Goal: Task Accomplishment & Management: Manage account settings

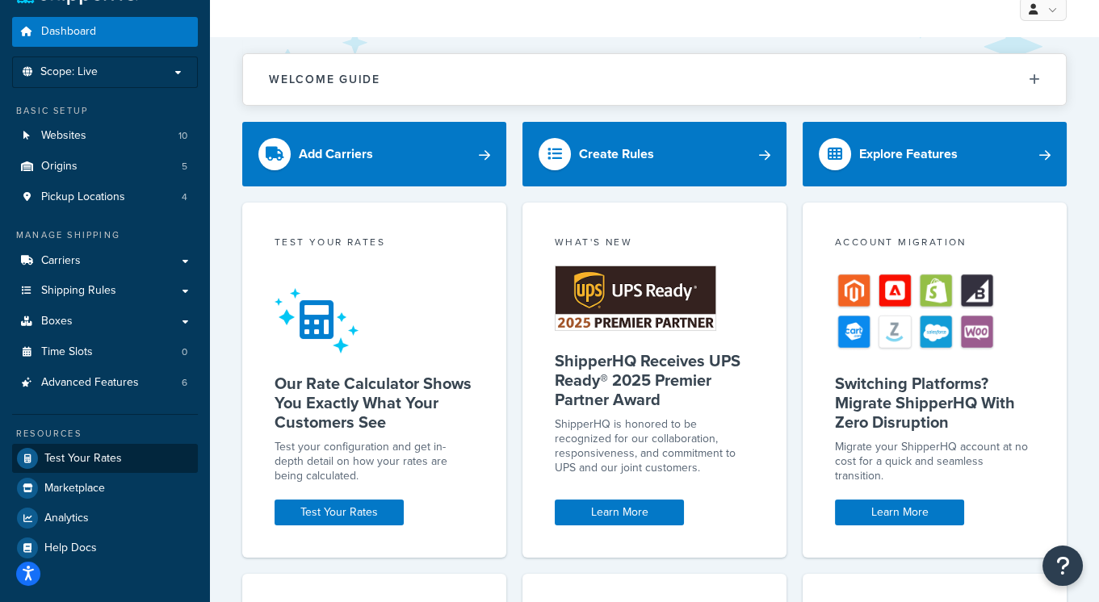
scroll to position [39, 0]
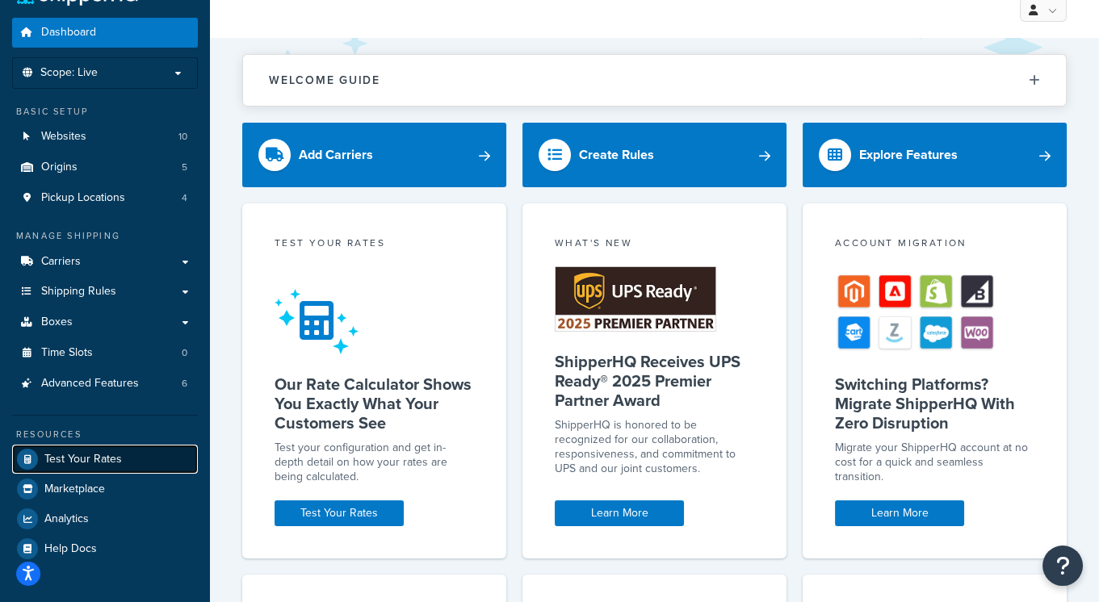
click at [90, 457] on span "Test Your Rates" at bounding box center [83, 460] width 78 height 14
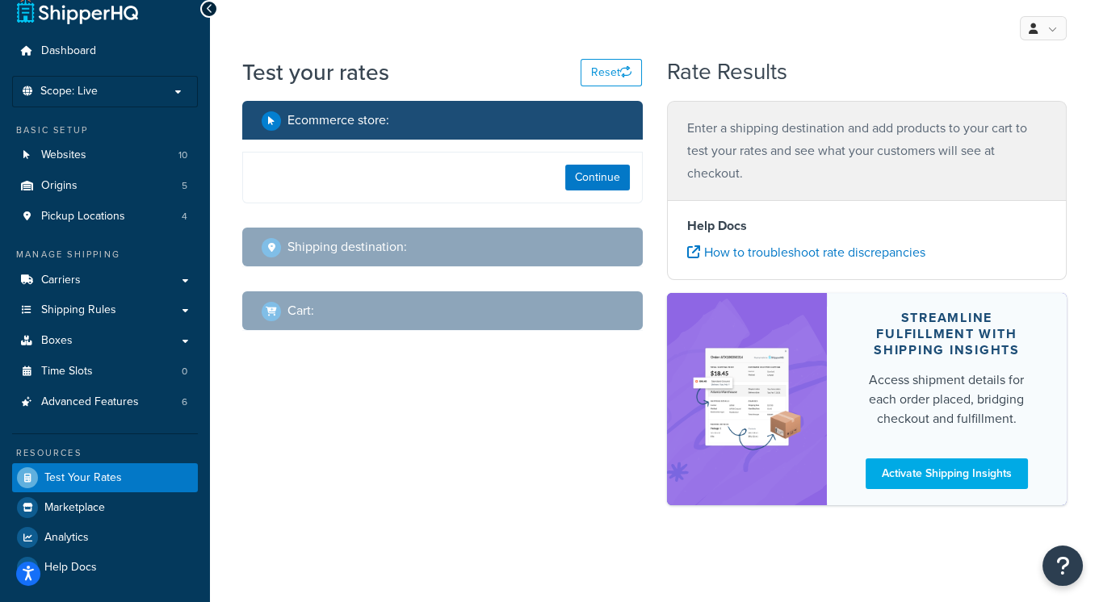
scroll to position [35, 0]
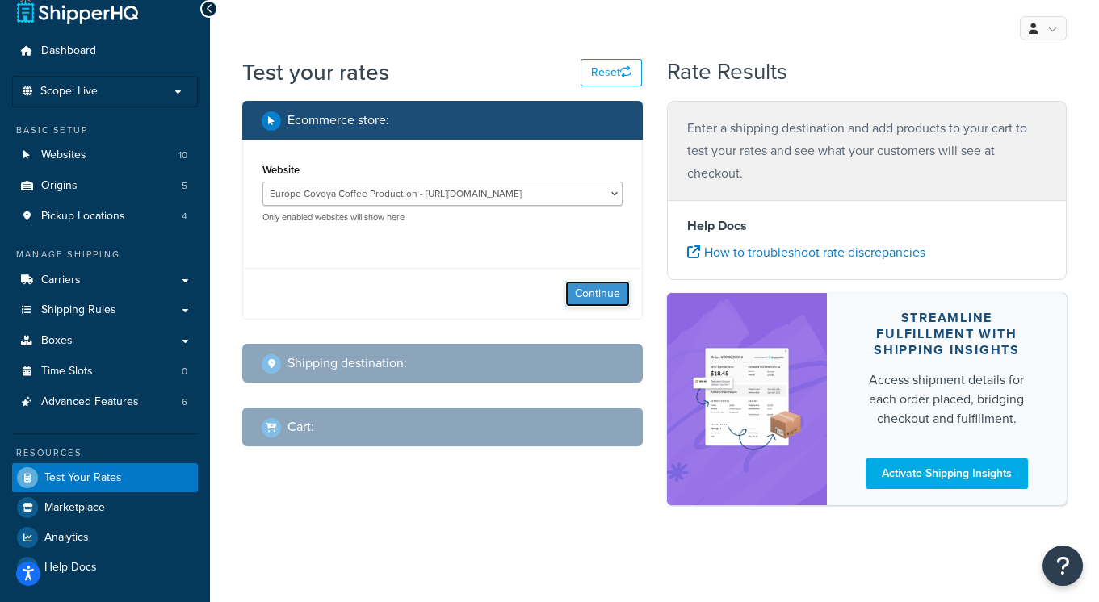
click at [614, 281] on button "Continue" at bounding box center [597, 294] width 65 height 26
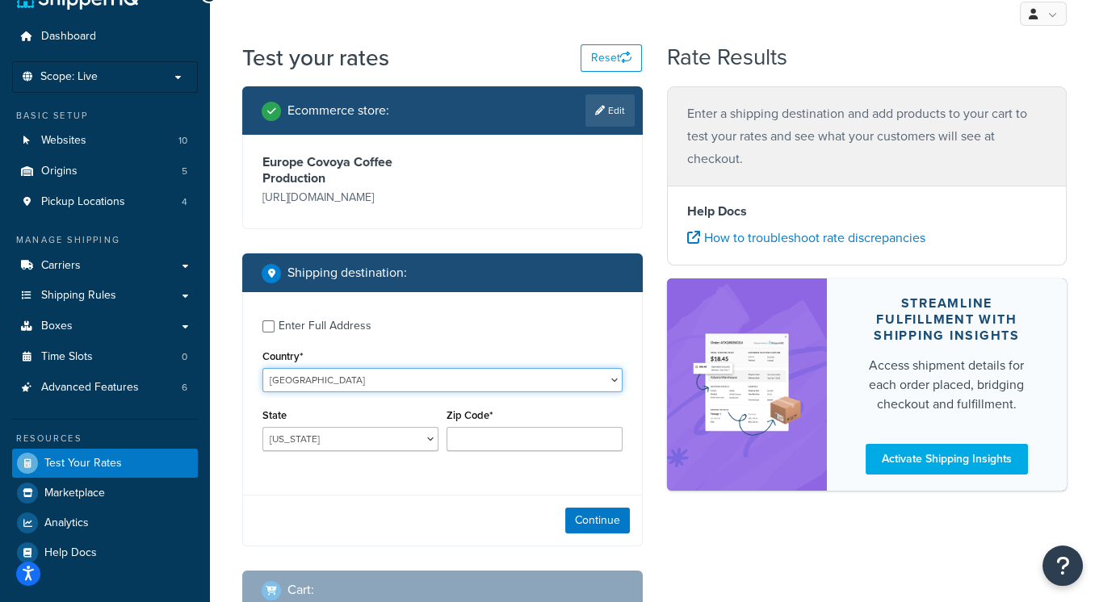
click at [387, 384] on select "United States United Kingdom Afghanistan Åland Islands Albania Algeria American…" at bounding box center [442, 380] width 360 height 24
select select "ES"
click at [262, 368] on select "United States United Kingdom Afghanistan Åland Islands Albania Algeria American…" at bounding box center [442, 380] width 360 height 24
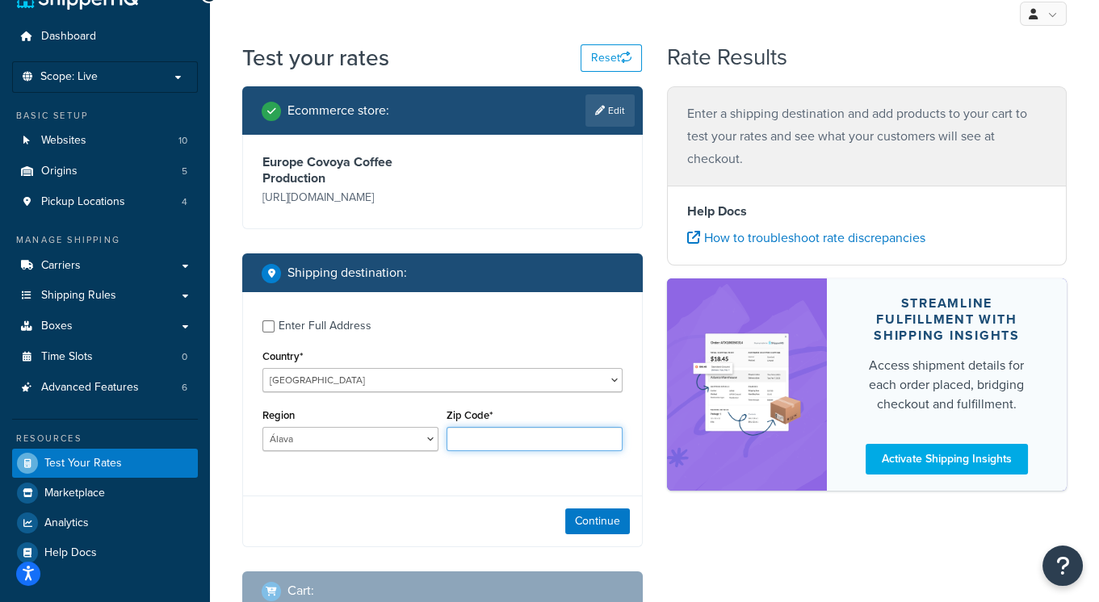
click at [491, 431] on input "Zip Code*" at bounding box center [534, 439] width 176 height 24
type input "08261"
click at [602, 522] on button "Continue" at bounding box center [597, 521] width 65 height 26
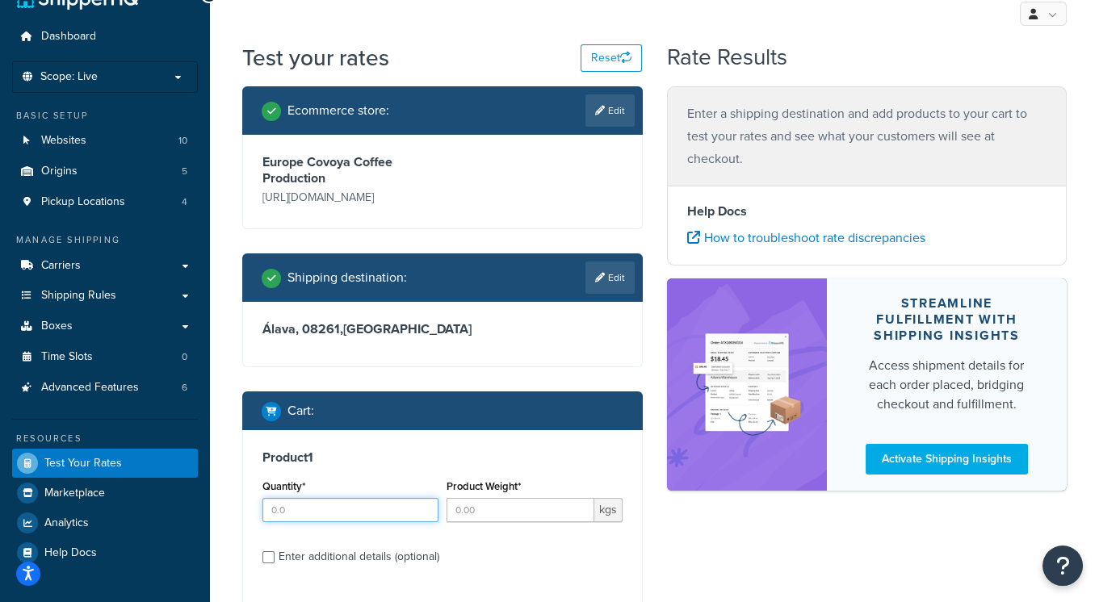
click at [338, 502] on input "Quantity*" at bounding box center [350, 510] width 176 height 24
type input "20"
click at [469, 517] on input "Product Weight*" at bounding box center [520, 510] width 148 height 24
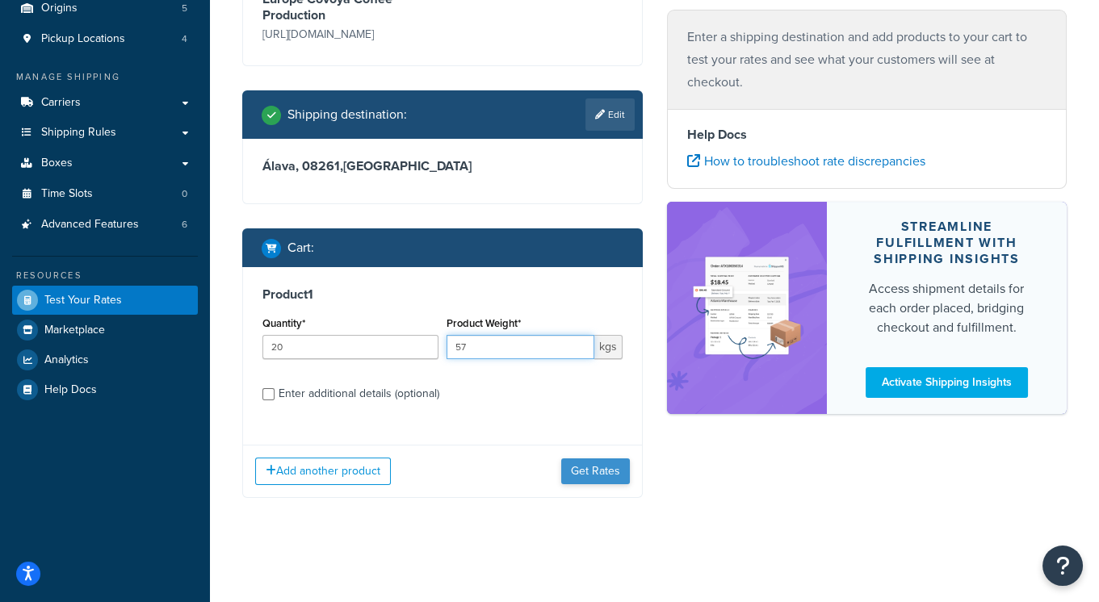
type input "57"
click at [597, 471] on button "Get Rates" at bounding box center [595, 472] width 69 height 26
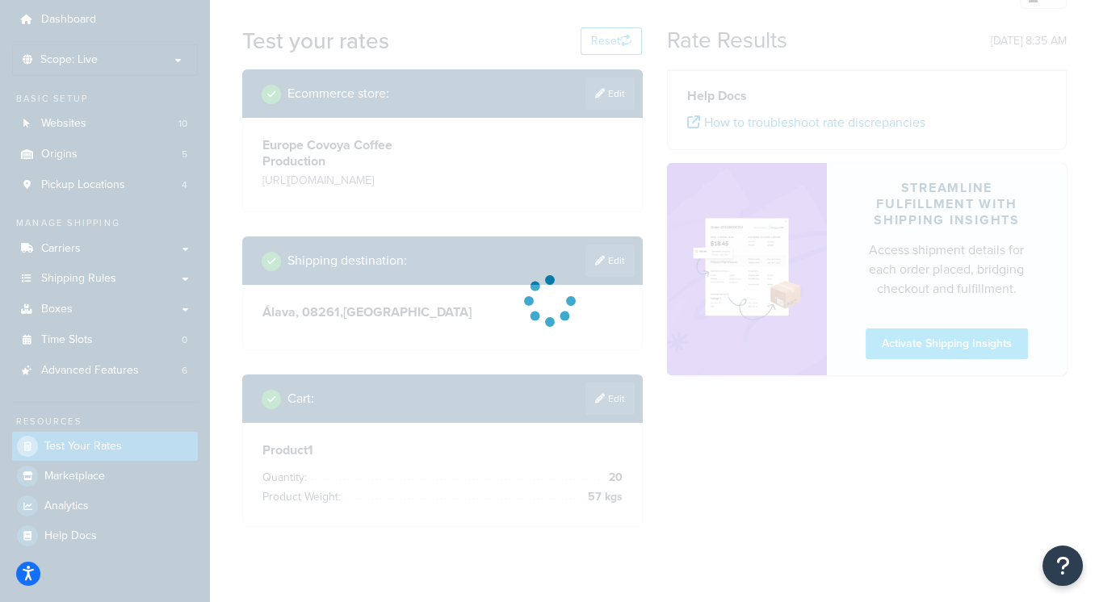
scroll to position [0, 0]
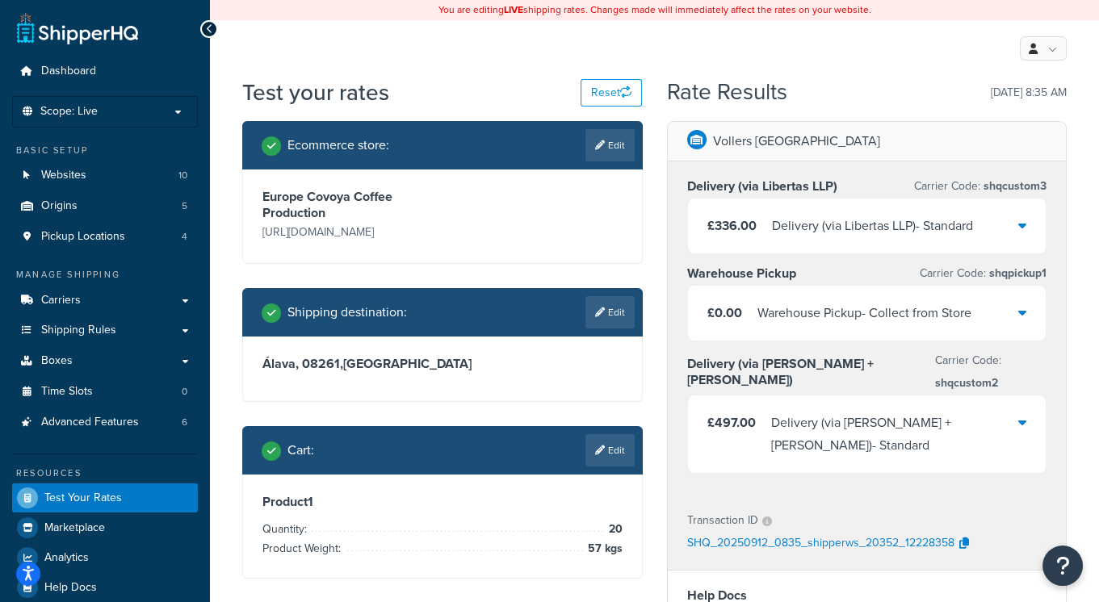
click at [1018, 416] on icon at bounding box center [1022, 422] width 8 height 13
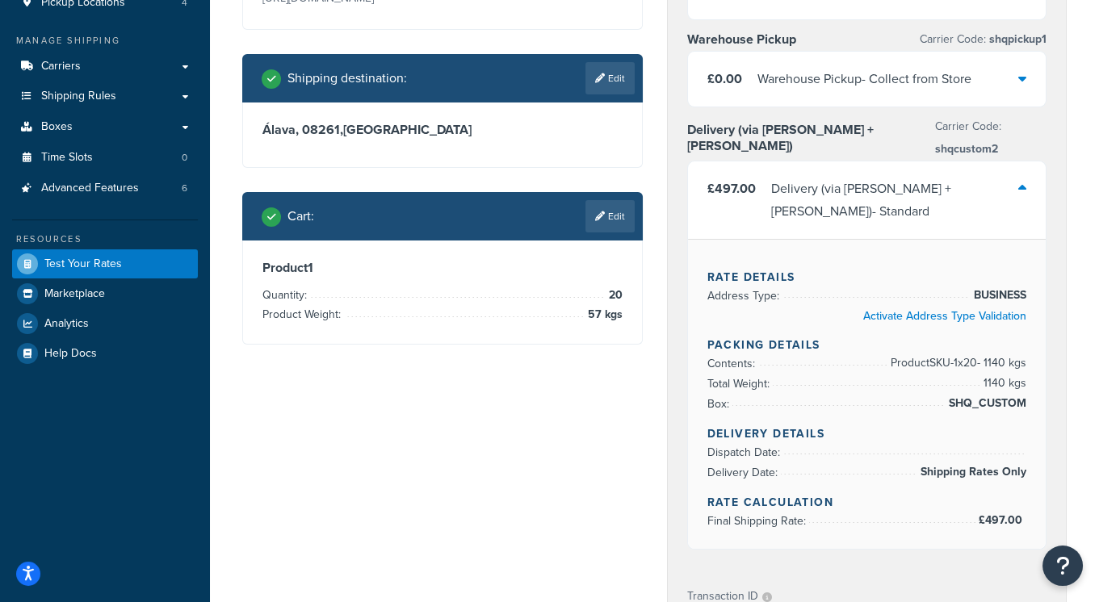
scroll to position [250, 0]
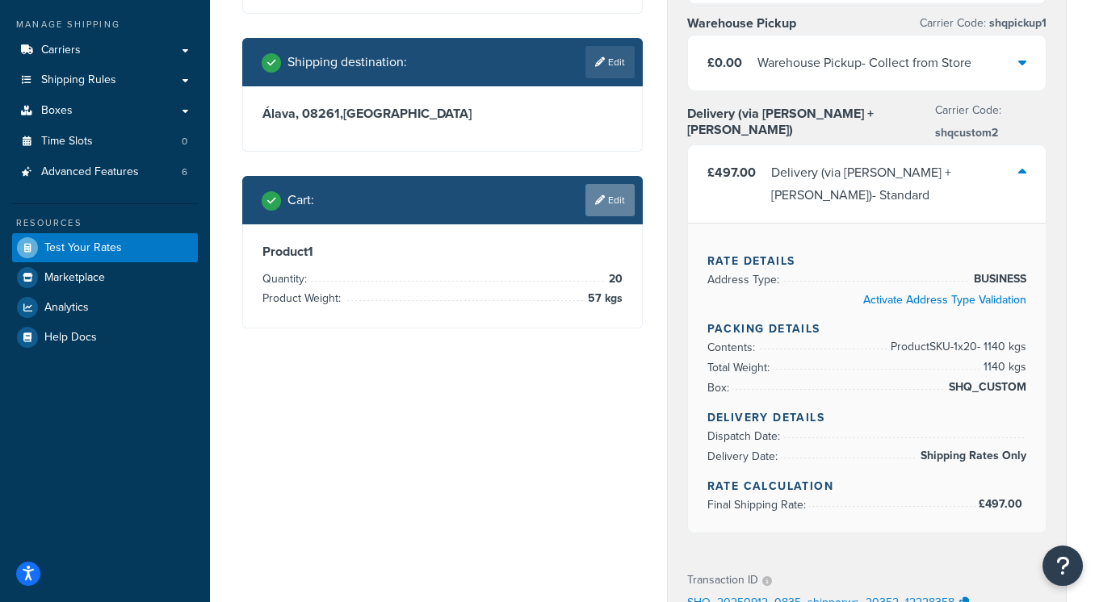
click at [614, 196] on link "Edit" at bounding box center [609, 200] width 49 height 32
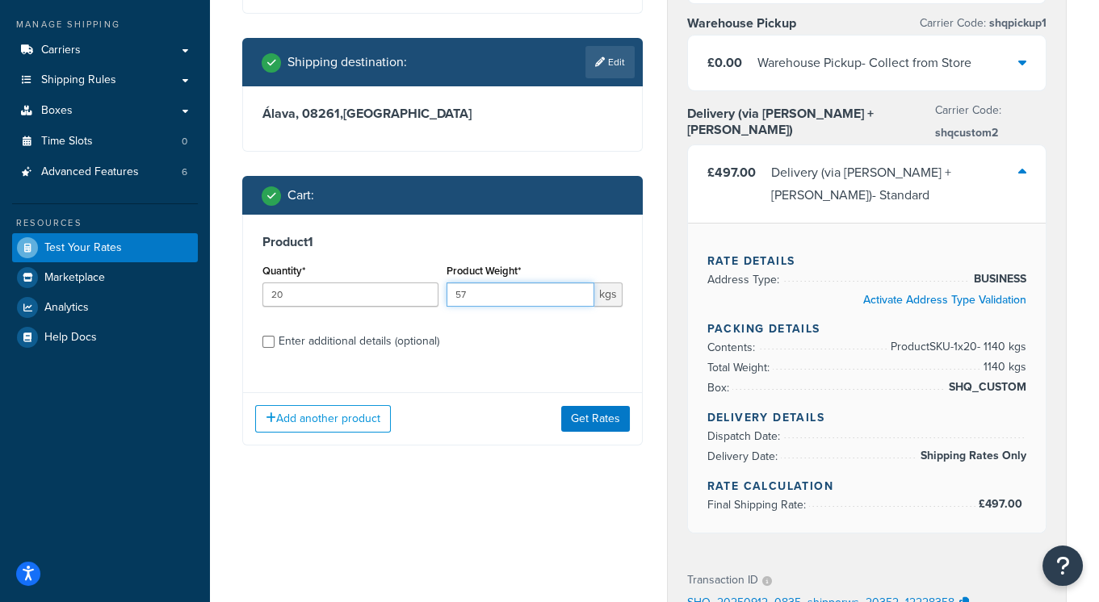
click at [530, 289] on input "57" at bounding box center [520, 295] width 148 height 24
type input "5"
type input "60"
click at [599, 426] on button "Get Rates" at bounding box center [595, 419] width 69 height 26
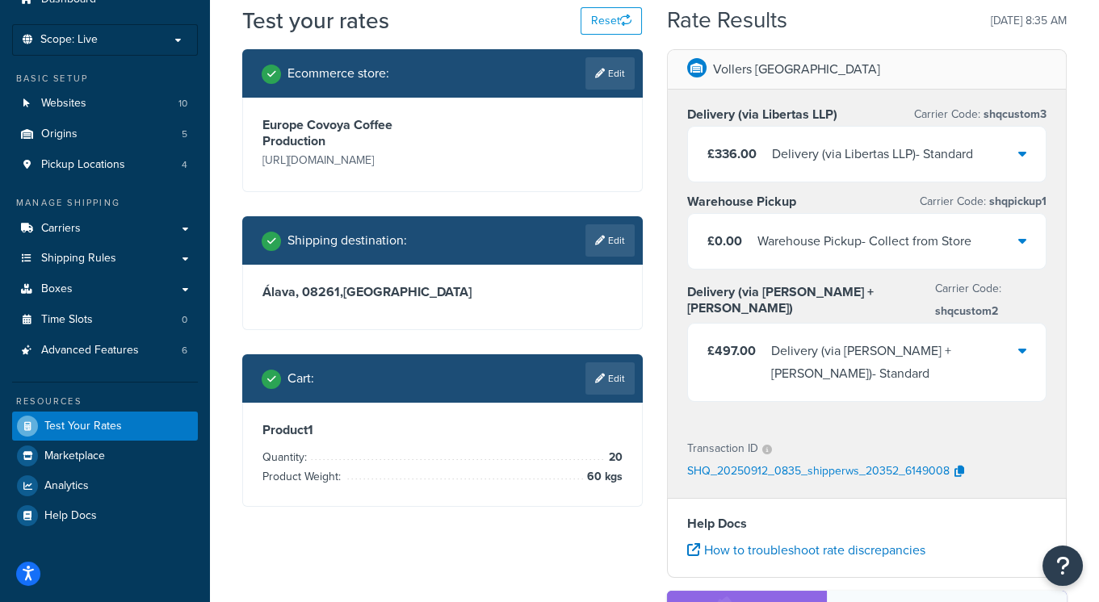
scroll to position [57, 0]
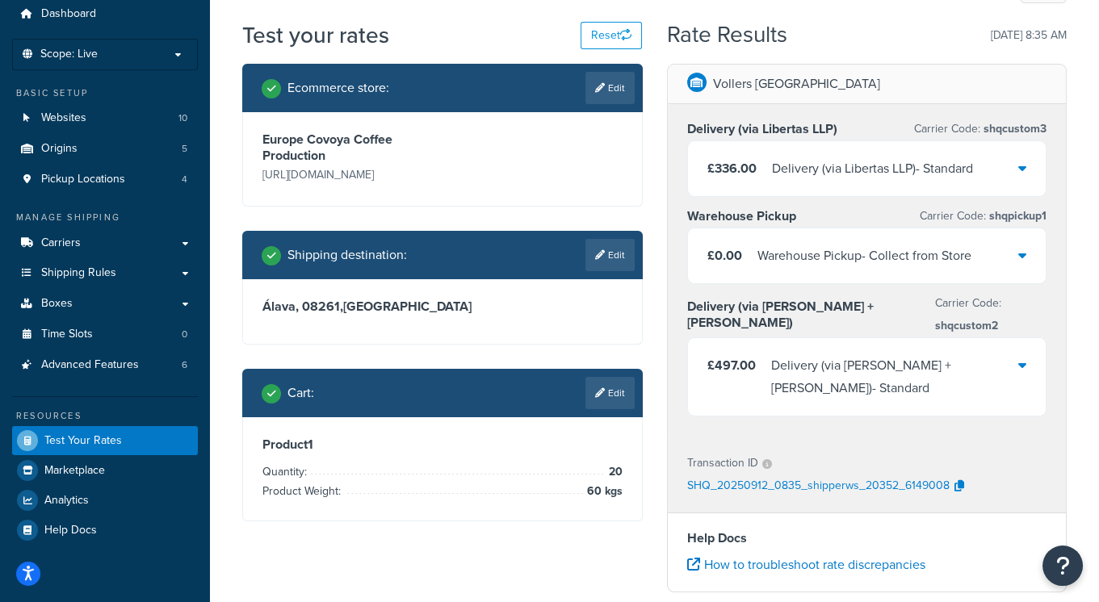
click at [1008, 172] on div "£336.00 Delivery (via Libertas LLP) - Standard" at bounding box center [867, 168] width 358 height 55
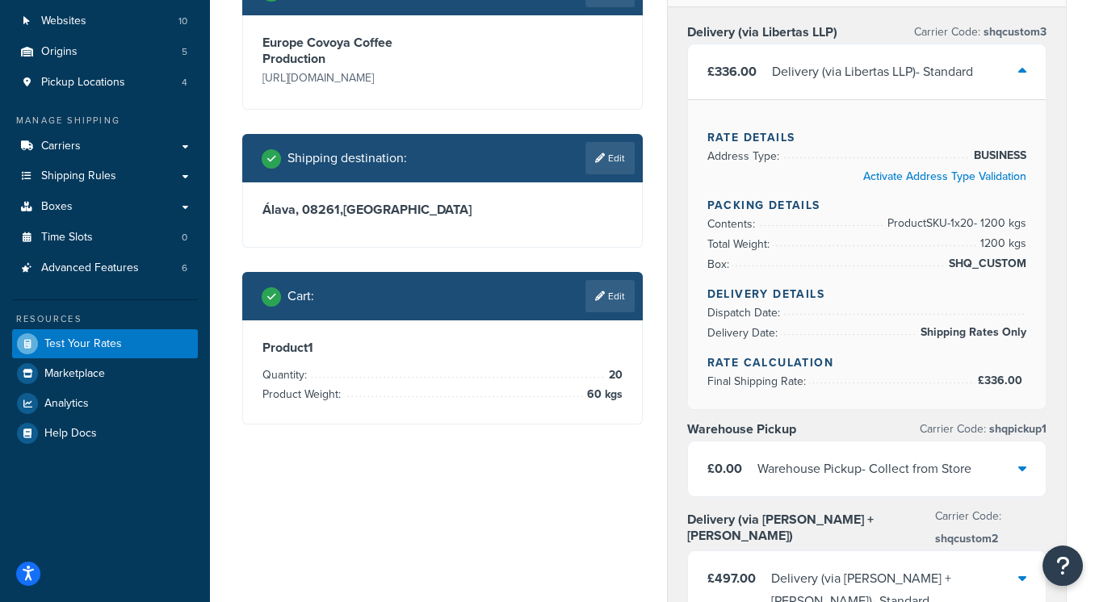
scroll to position [233, 0]
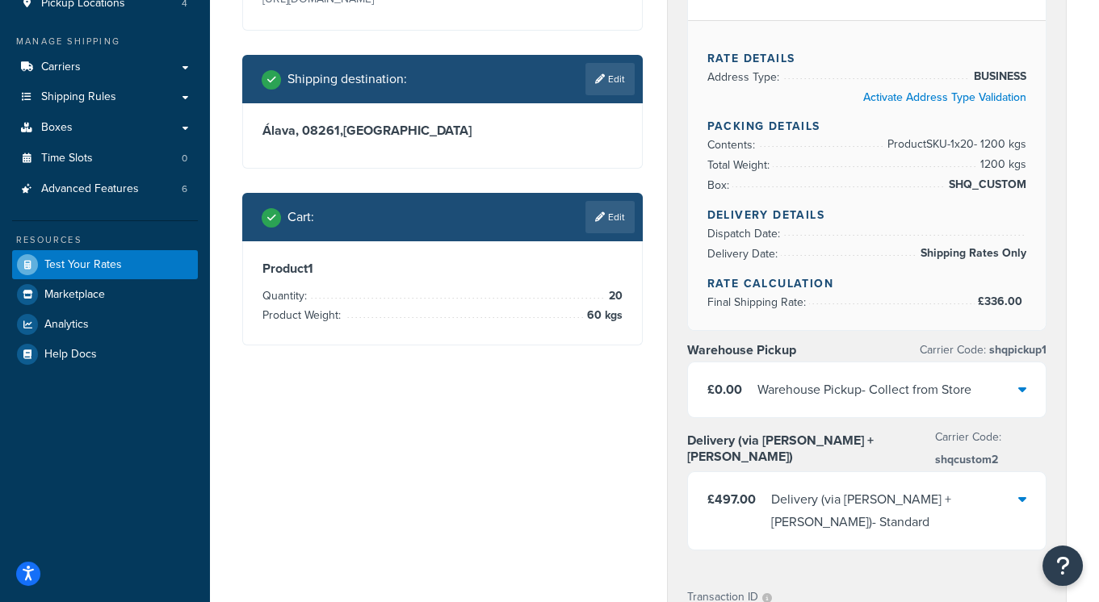
click at [1003, 473] on div "£497.00 Delivery (via Kuehne + Nagel) - Standard" at bounding box center [867, 511] width 358 height 78
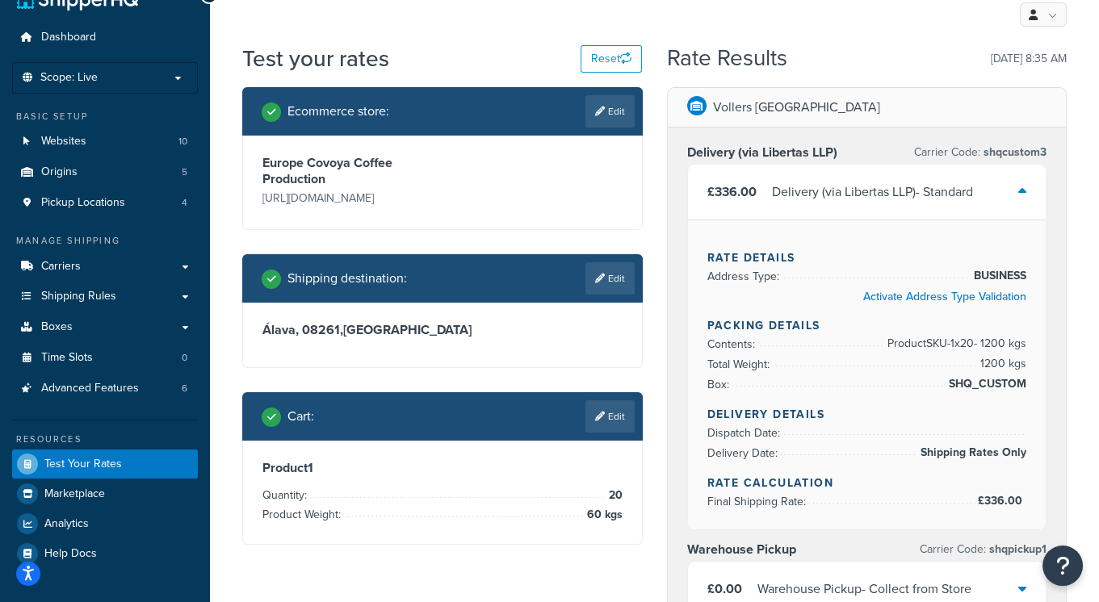
scroll to position [34, 0]
click at [82, 265] on link "Carriers" at bounding box center [105, 267] width 186 height 30
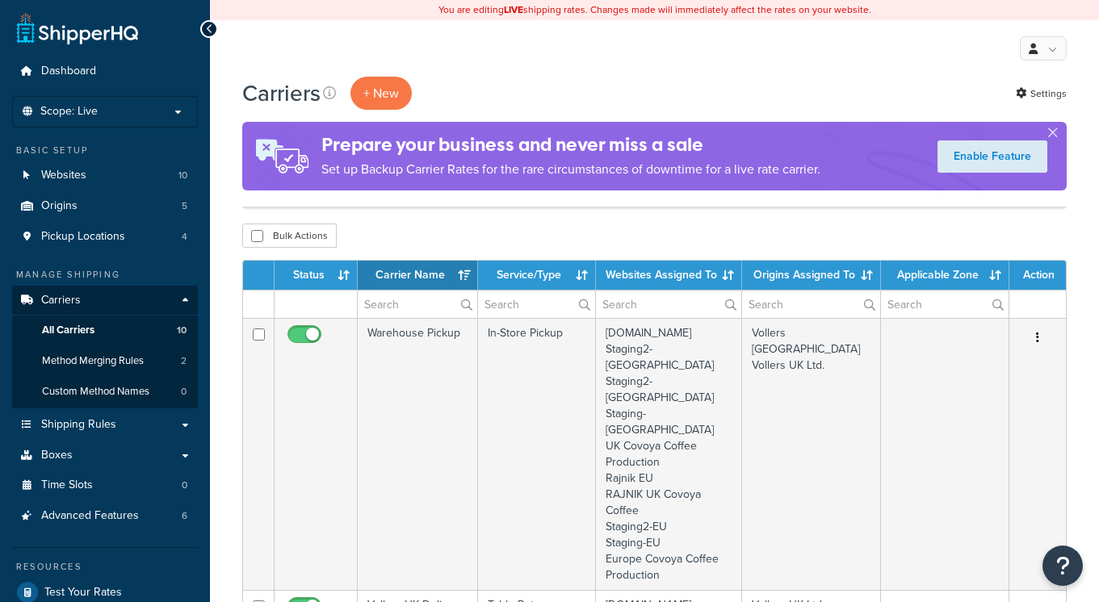
select select "15"
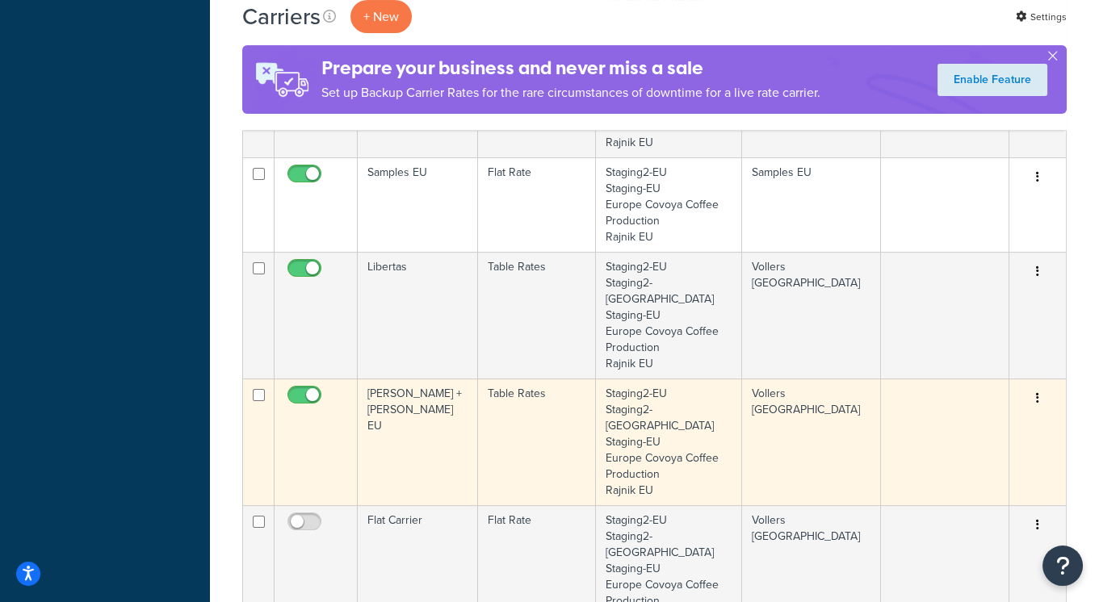
click at [388, 379] on td "Kuehne + Nagel EU" at bounding box center [418, 442] width 120 height 127
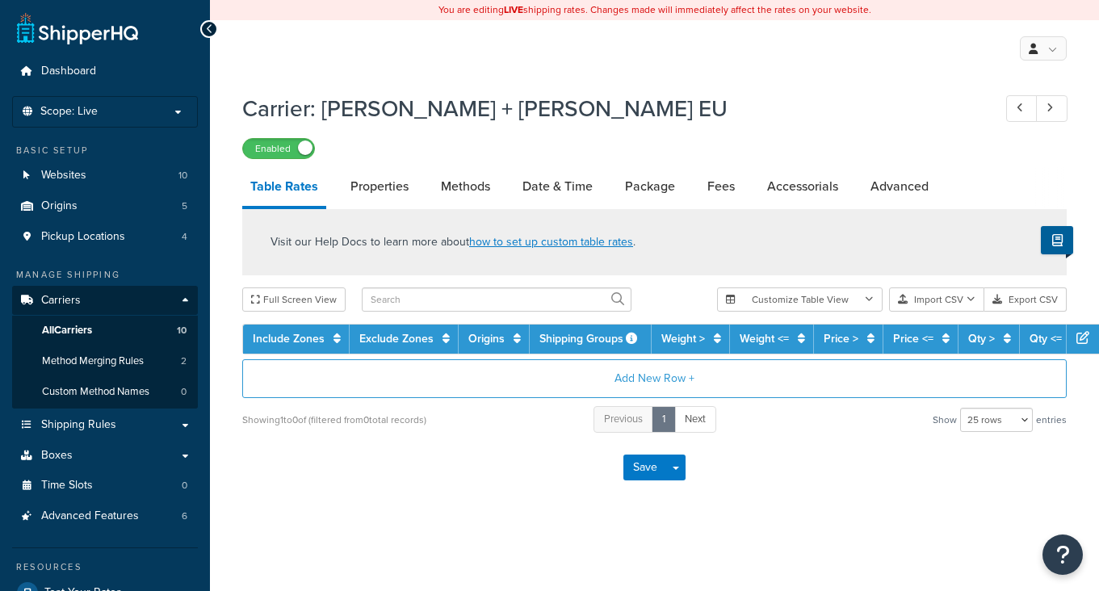
select select "25"
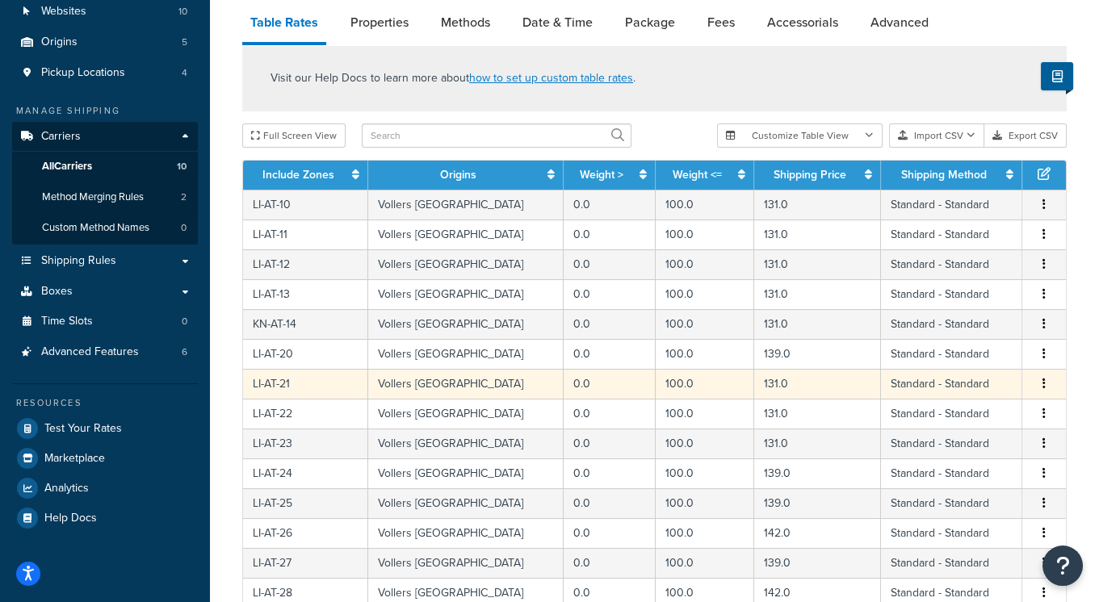
scroll to position [157, 0]
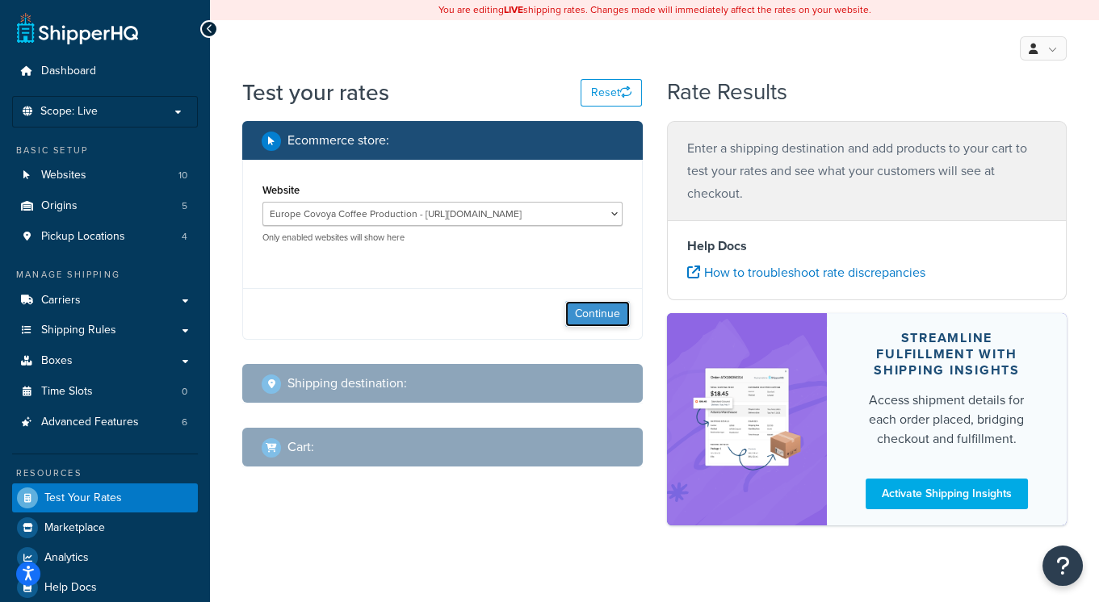
click at [597, 318] on button "Continue" at bounding box center [597, 314] width 65 height 26
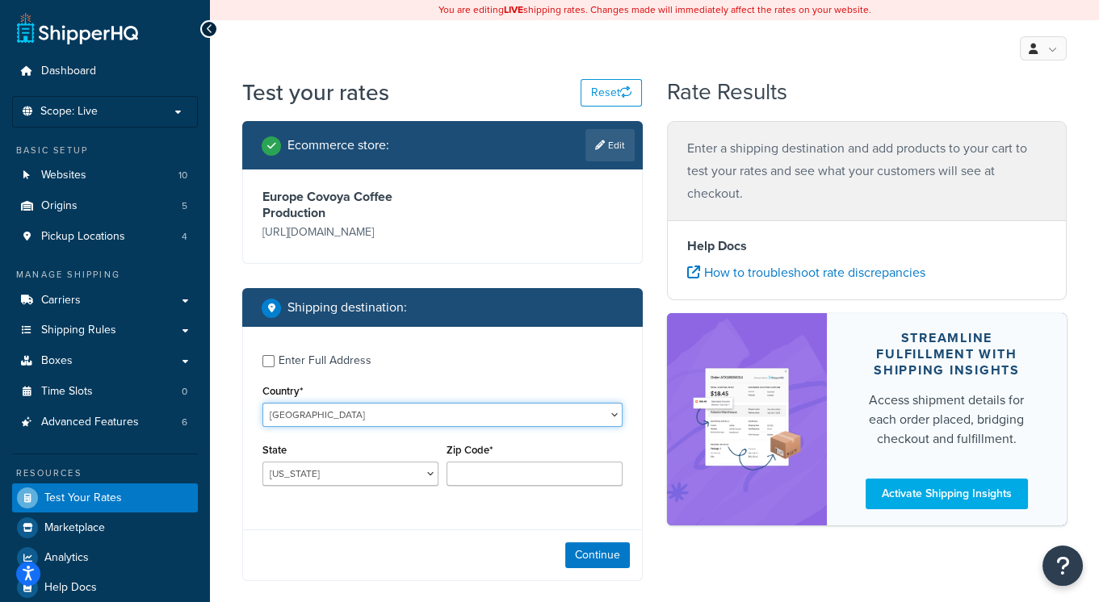
click at [337, 413] on select "[GEOGRAPHIC_DATA] [GEOGRAPHIC_DATA] [GEOGRAPHIC_DATA] [GEOGRAPHIC_DATA] [GEOGRA…" at bounding box center [442, 415] width 360 height 24
select select "PL"
click at [262, 403] on select "[GEOGRAPHIC_DATA] [GEOGRAPHIC_DATA] [GEOGRAPHIC_DATA] [GEOGRAPHIC_DATA] [GEOGRA…" at bounding box center [442, 415] width 360 height 24
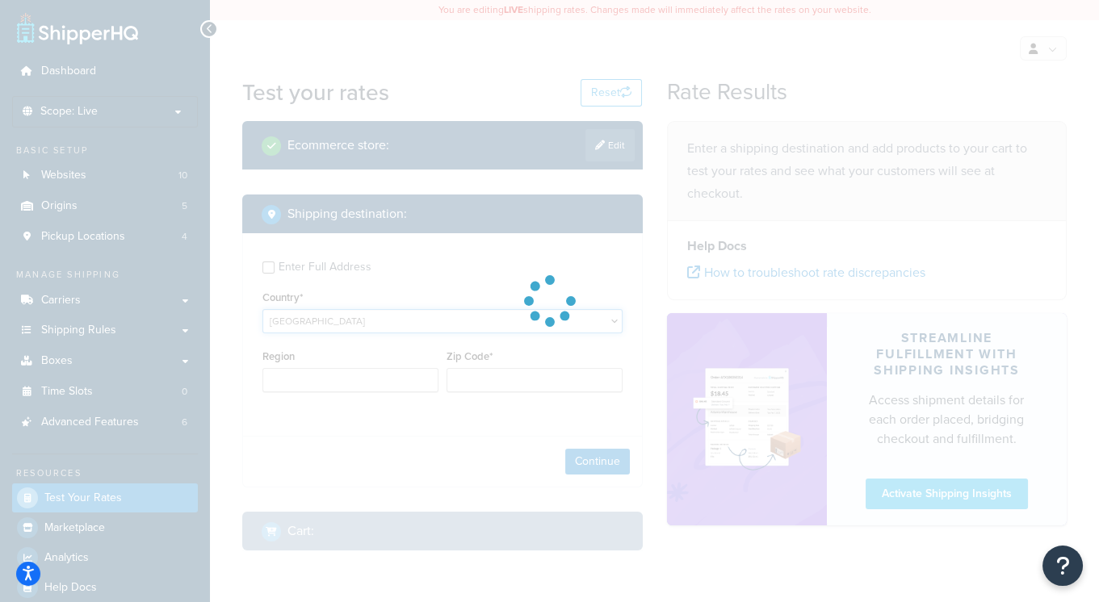
type input "AL"
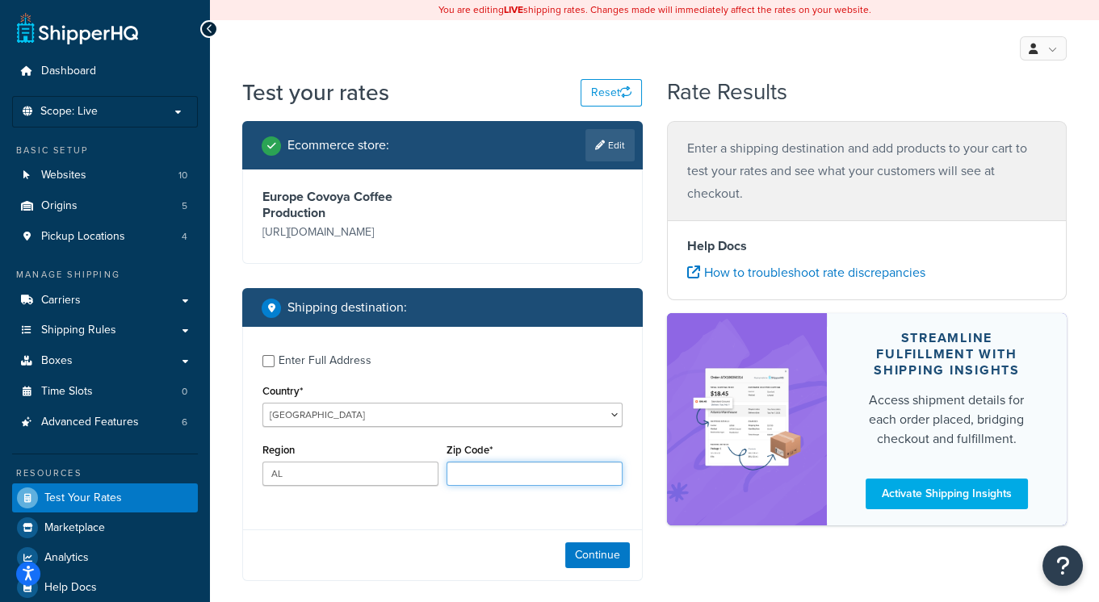
click at [513, 476] on input "Zip Code*" at bounding box center [534, 474] width 176 height 24
type input "05420"
click at [582, 561] on button "Continue" at bounding box center [597, 556] width 65 height 26
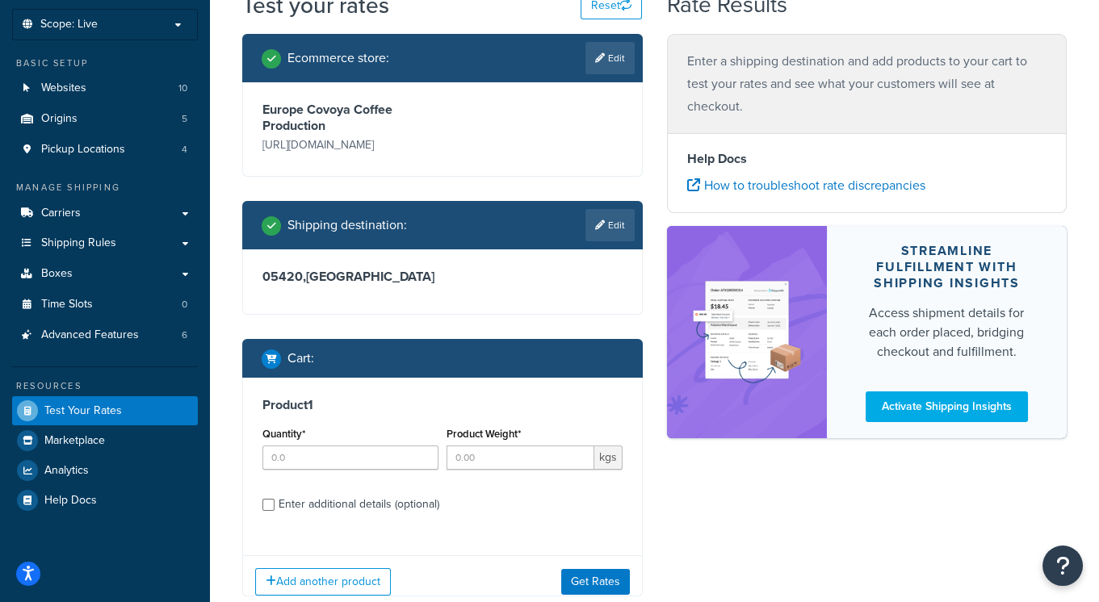
scroll to position [186, 0]
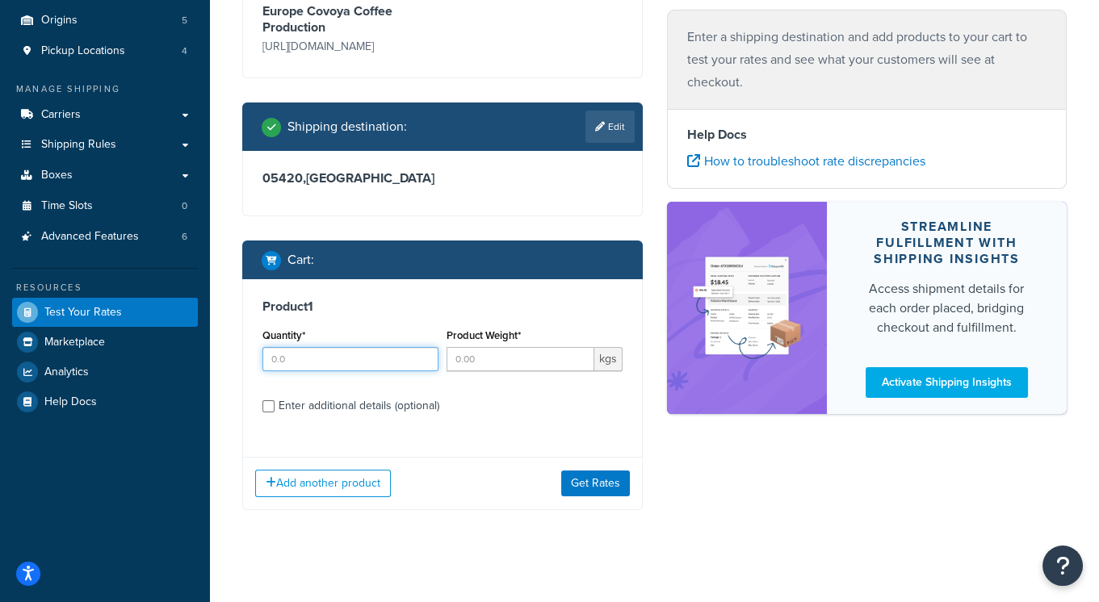
click at [305, 356] on input "Quantity*" at bounding box center [350, 359] width 176 height 24
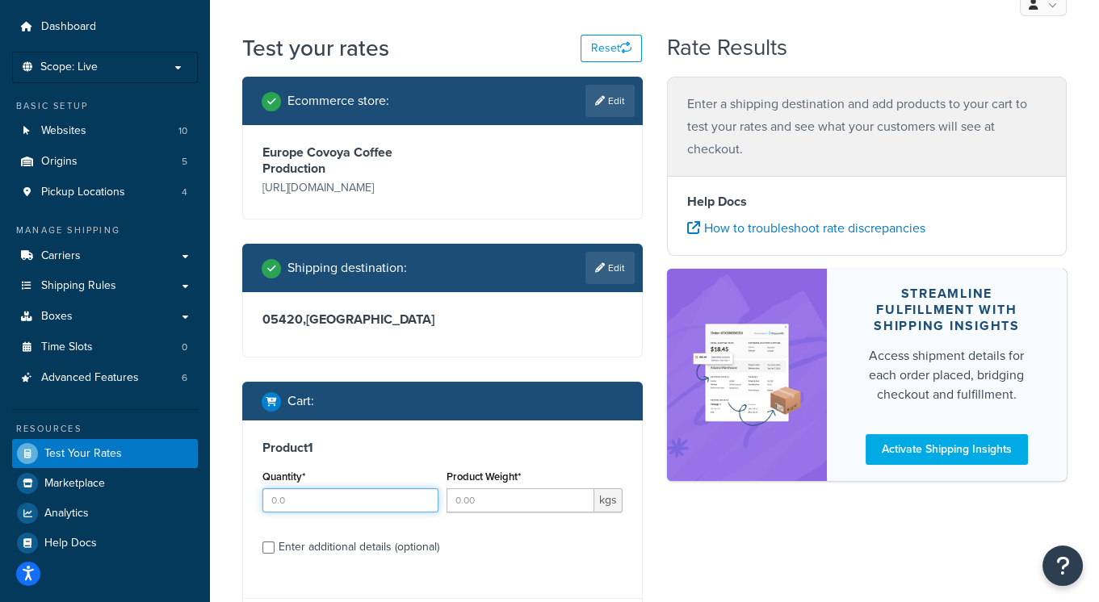
scroll to position [111, 0]
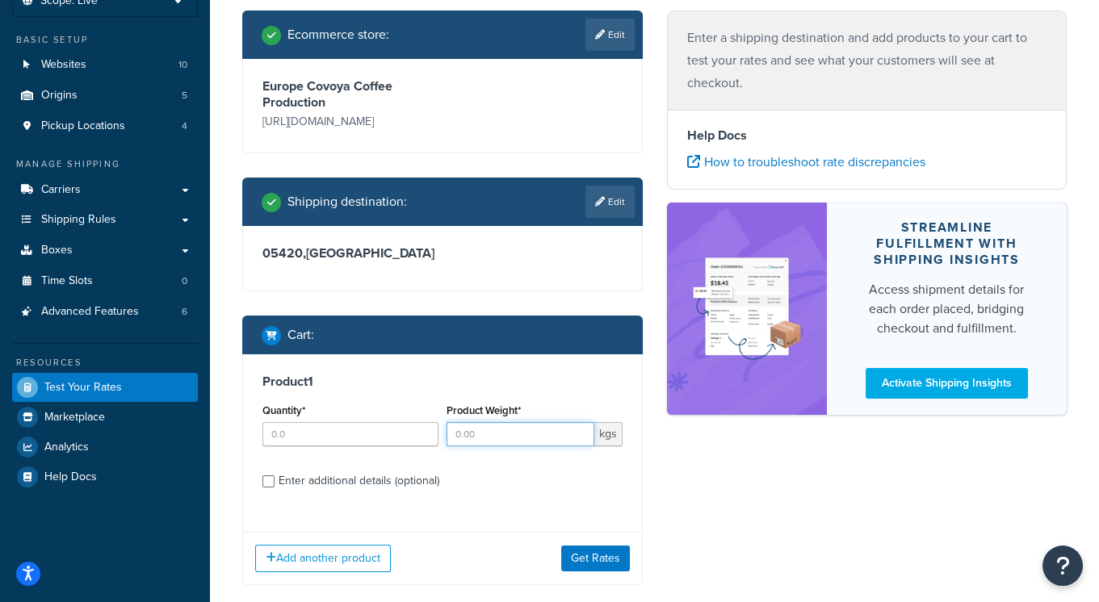
click at [544, 438] on input "Product Weight*" at bounding box center [520, 434] width 148 height 24
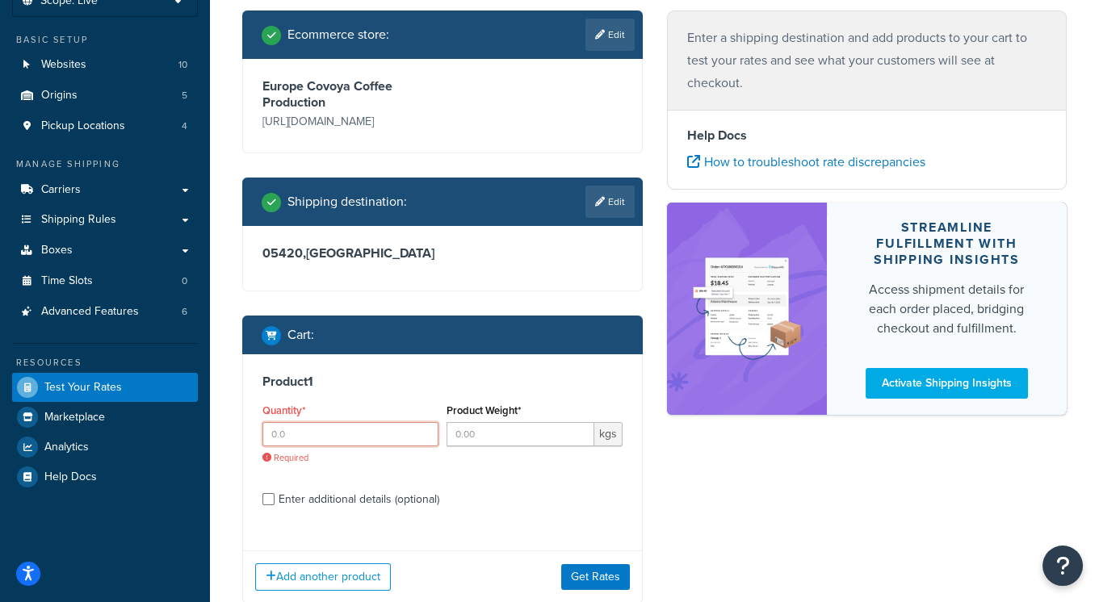
click at [341, 427] on input "Quantity*" at bounding box center [350, 434] width 176 height 24
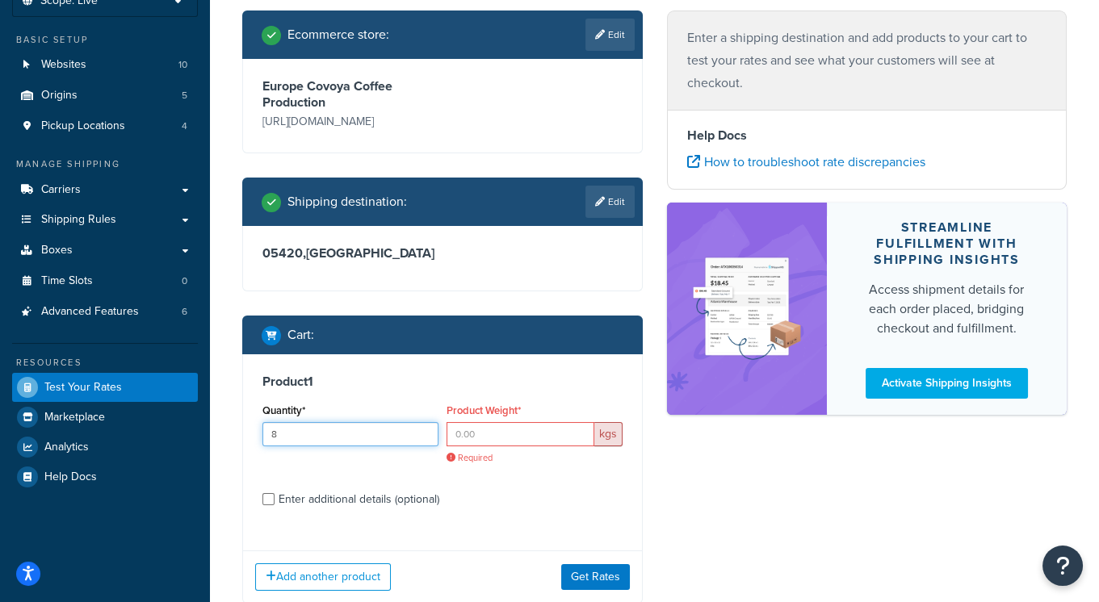
type input "8"
click at [484, 432] on input "Product Weight*" at bounding box center [520, 434] width 148 height 24
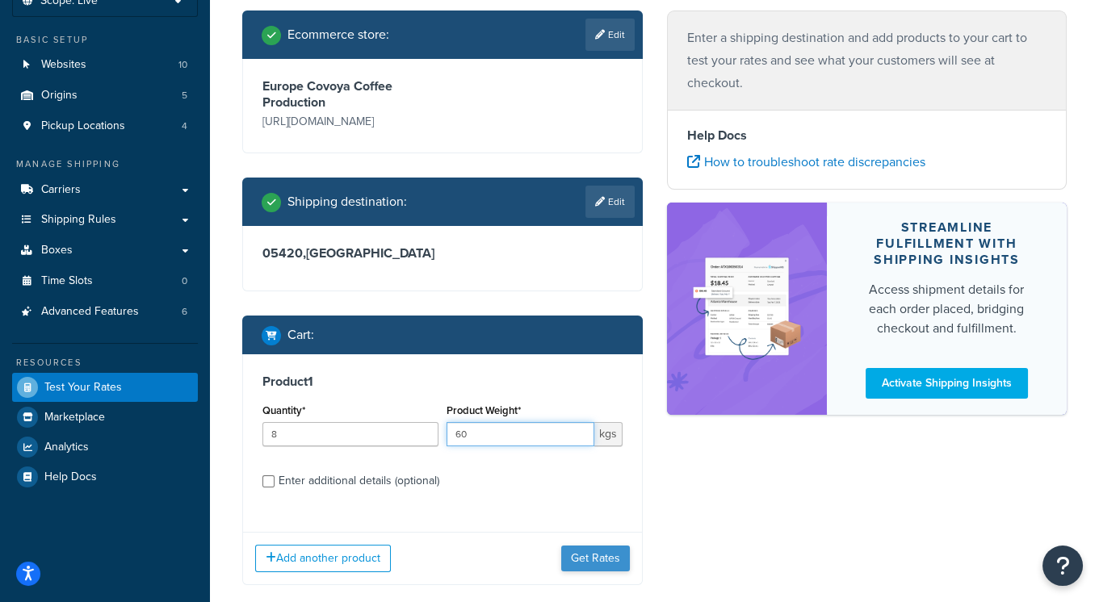
type input "60"
click at [590, 555] on button "Get Rates" at bounding box center [595, 559] width 69 height 26
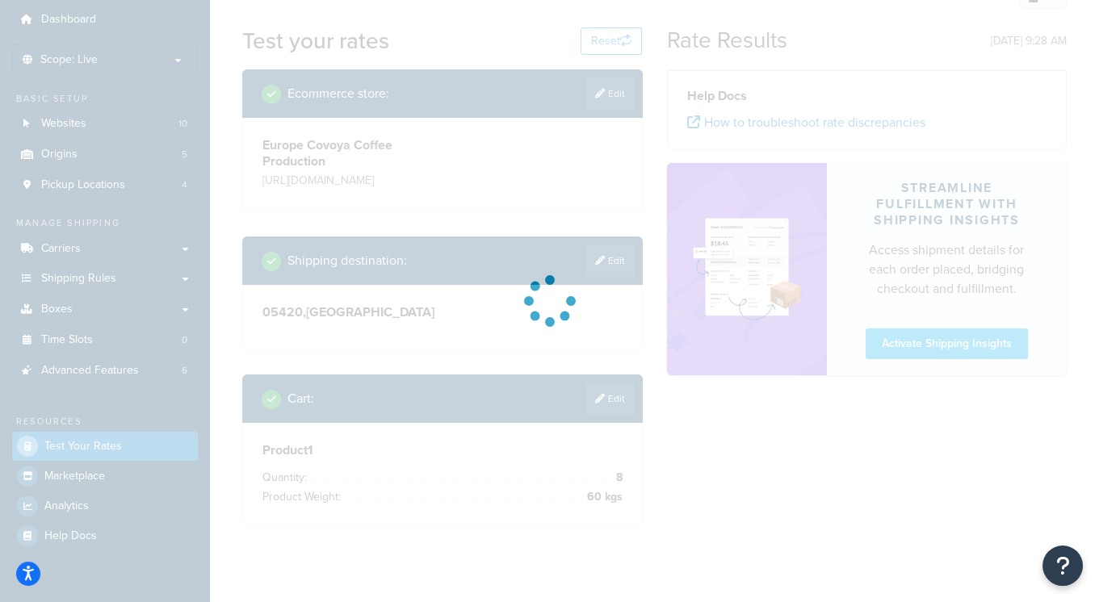
scroll to position [0, 0]
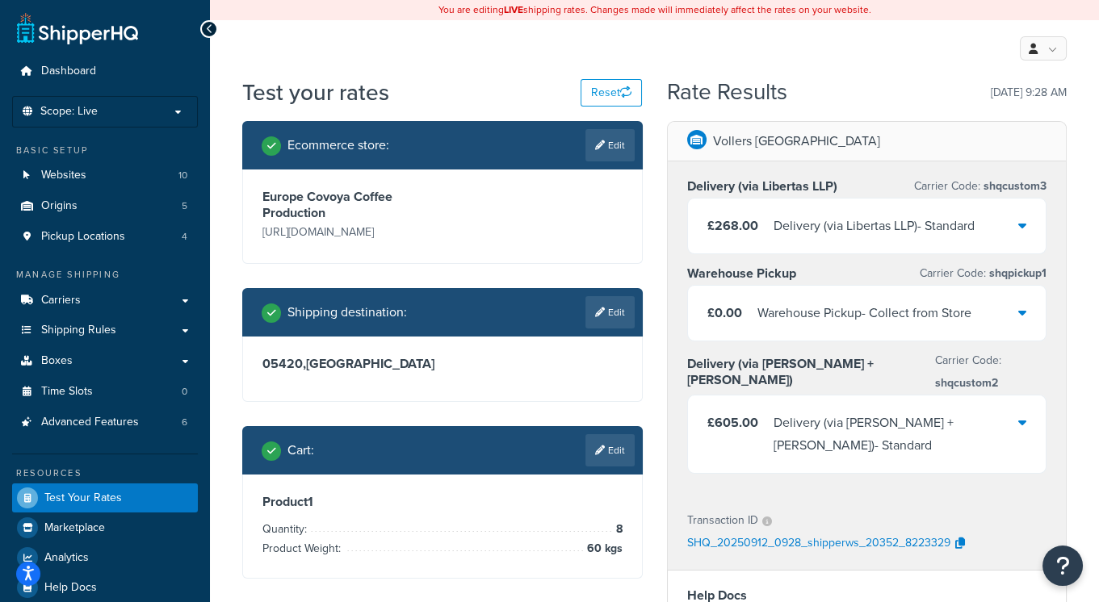
click at [1021, 416] on icon at bounding box center [1022, 422] width 8 height 13
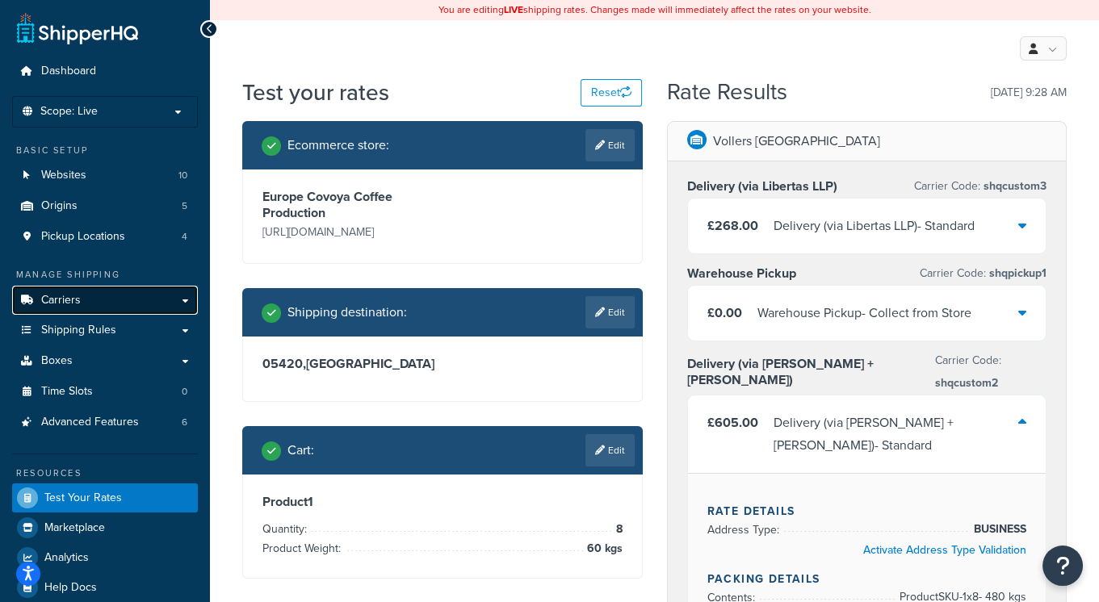
click at [185, 299] on link "Carriers" at bounding box center [105, 301] width 186 height 30
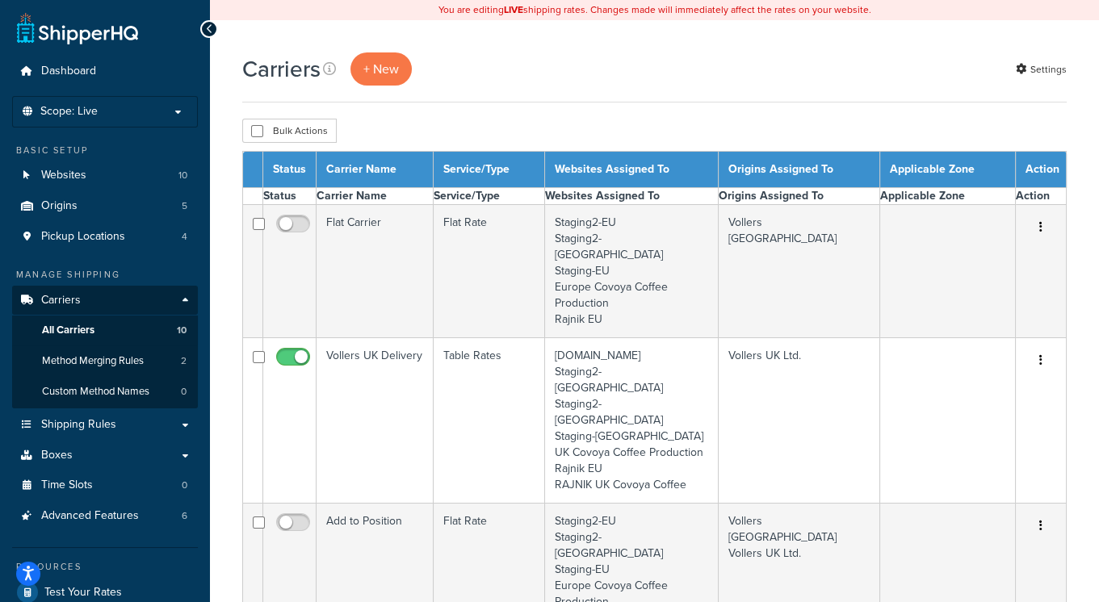
select select "15"
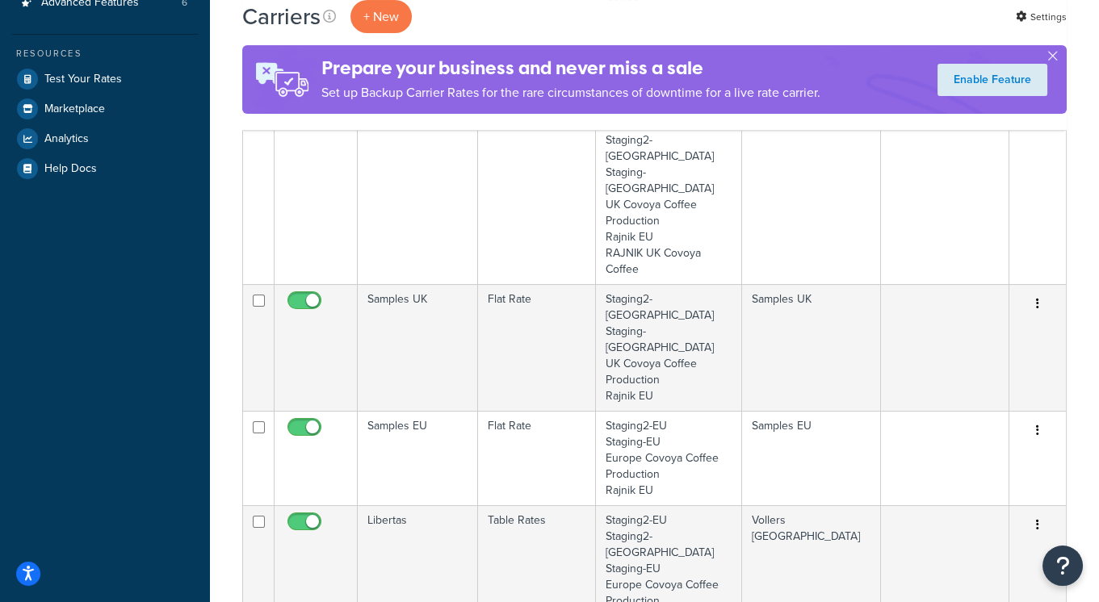
scroll to position [514, 0]
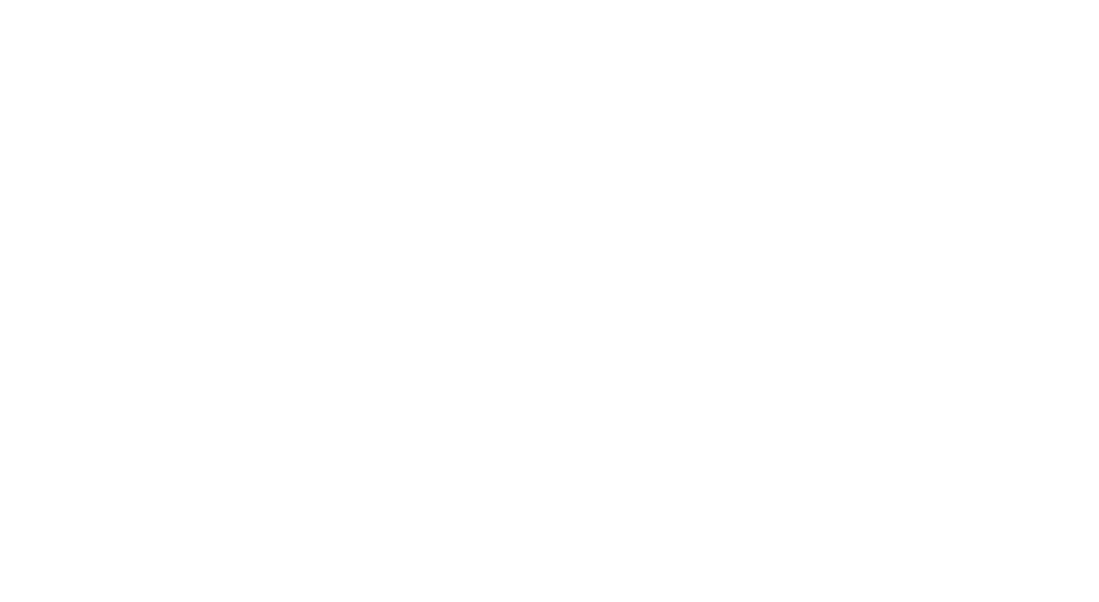
select select "25"
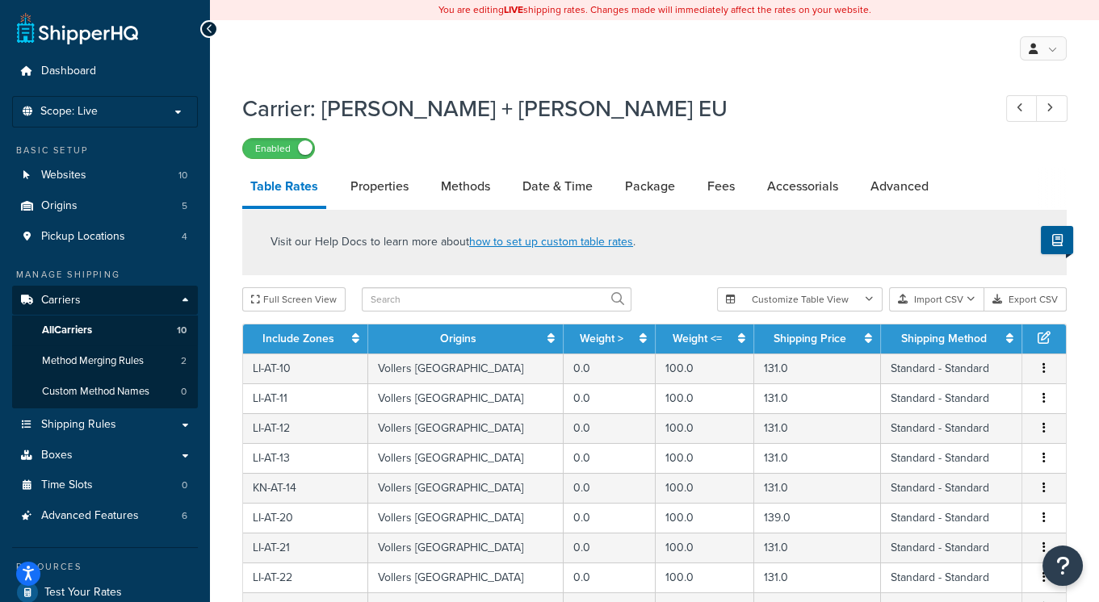
scroll to position [707, 0]
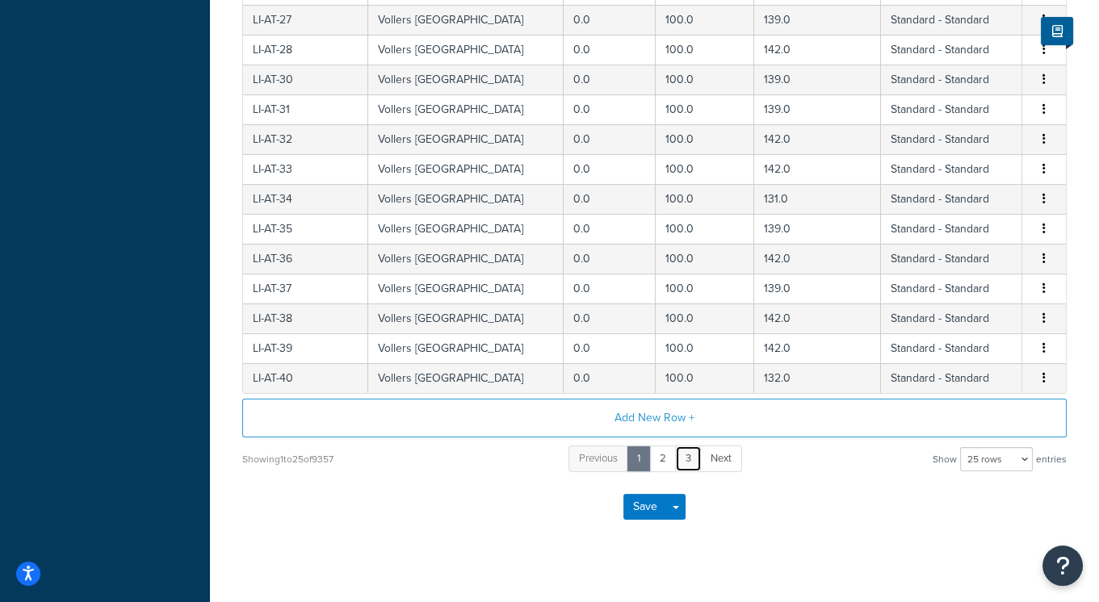
click at [684, 459] on link "3" at bounding box center [688, 459] width 27 height 27
click at [714, 456] on link "5" at bounding box center [712, 459] width 27 height 27
click at [709, 459] on link "7" at bounding box center [715, 459] width 27 height 27
click at [720, 459] on link "9" at bounding box center [715, 459] width 27 height 27
click at [719, 459] on link "11" at bounding box center [716, 459] width 27 height 27
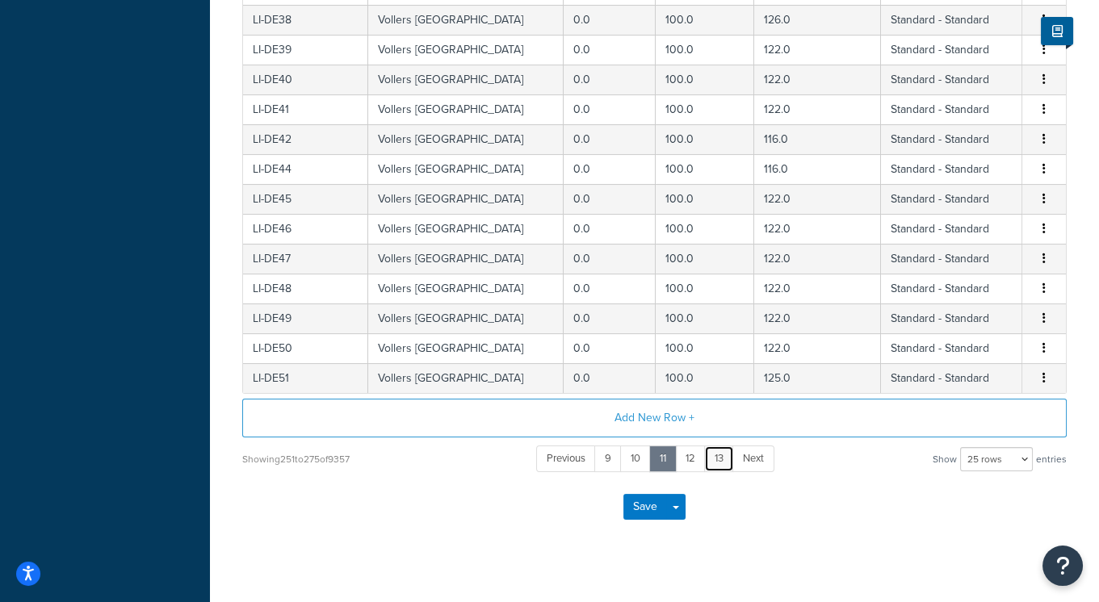
click at [719, 459] on link "13" at bounding box center [719, 459] width 30 height 27
click at [720, 459] on link "15" at bounding box center [719, 459] width 31 height 27
click at [720, 459] on link "17" at bounding box center [721, 459] width 30 height 27
click at [720, 459] on link "19" at bounding box center [721, 459] width 31 height 27
click at [720, 459] on link "21" at bounding box center [723, 459] width 31 height 27
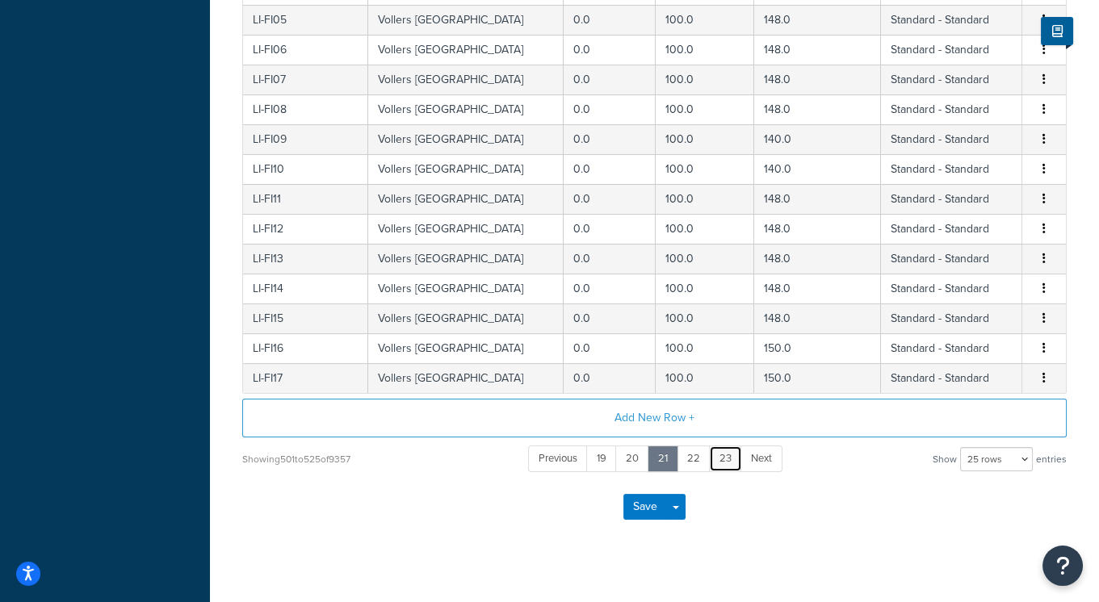
click at [720, 459] on link "23" at bounding box center [725, 459] width 33 height 27
click at [719, 458] on link "25" at bounding box center [726, 459] width 34 height 27
click at [719, 459] on link "27" at bounding box center [727, 459] width 33 height 27
click at [727, 458] on link "29" at bounding box center [728, 459] width 34 height 27
click at [727, 458] on link "31" at bounding box center [728, 459] width 30 height 27
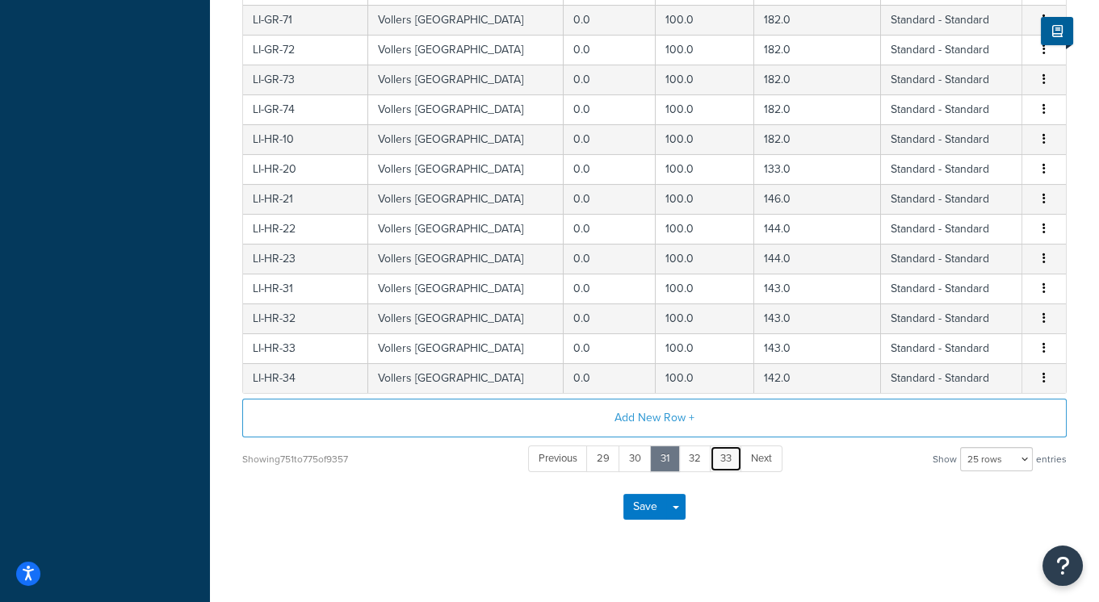
click at [727, 458] on link "33" at bounding box center [726, 459] width 32 height 27
click at [727, 458] on link "35" at bounding box center [724, 459] width 33 height 27
click at [728, 456] on link "37" at bounding box center [726, 459] width 32 height 27
click at [728, 456] on link "39" at bounding box center [726, 459] width 33 height 27
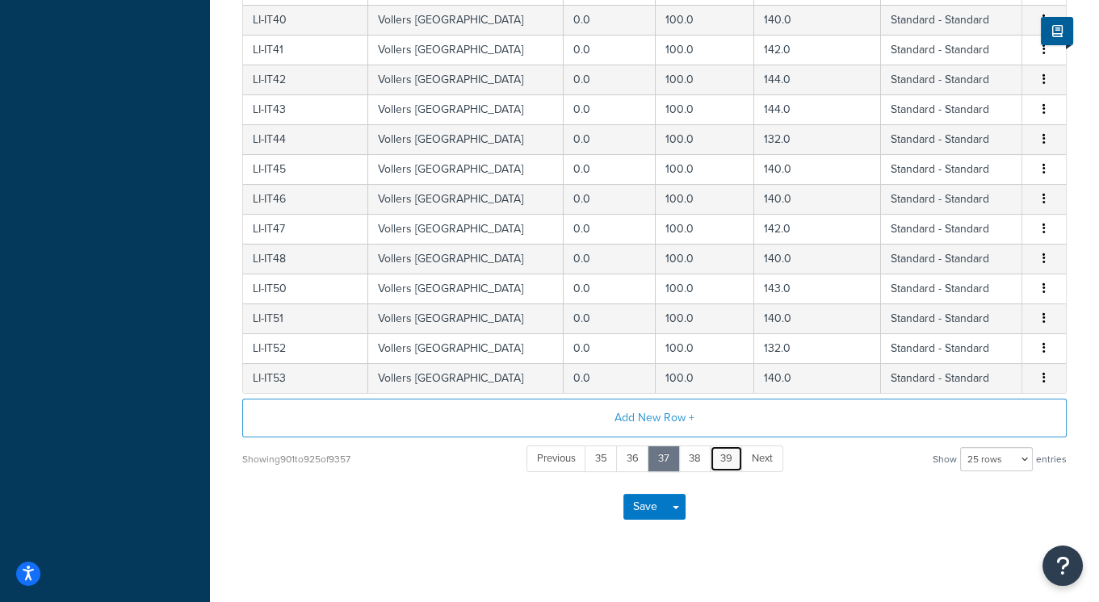
click at [728, 456] on link "39" at bounding box center [726, 459] width 33 height 27
click at [728, 456] on link "41" at bounding box center [726, 459] width 30 height 27
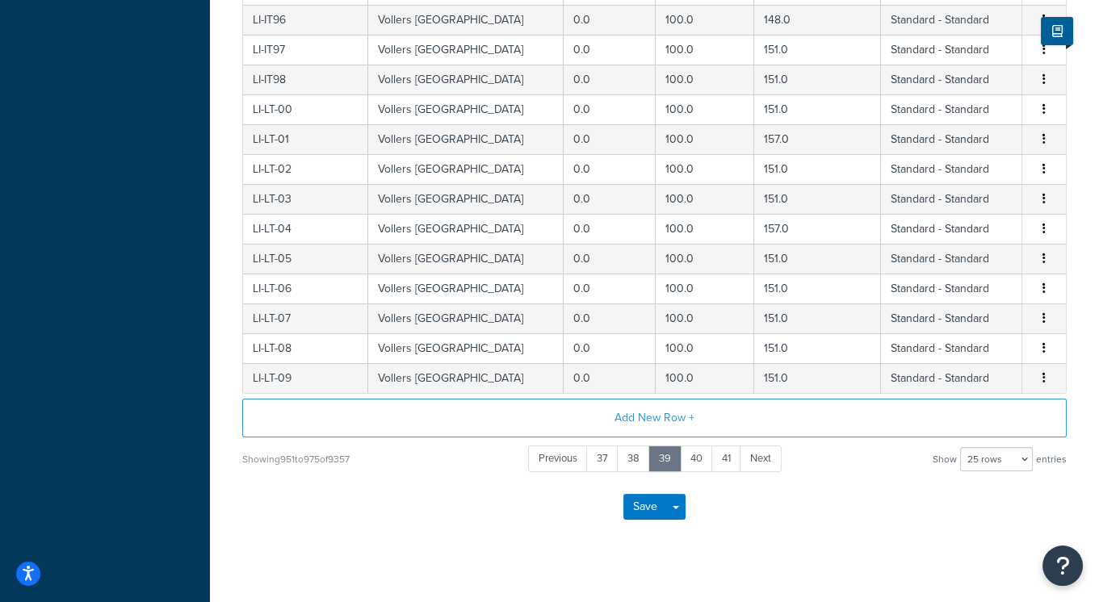
click at [728, 456] on link "41" at bounding box center [726, 459] width 30 height 27
click at [728, 456] on link "43" at bounding box center [725, 459] width 32 height 27
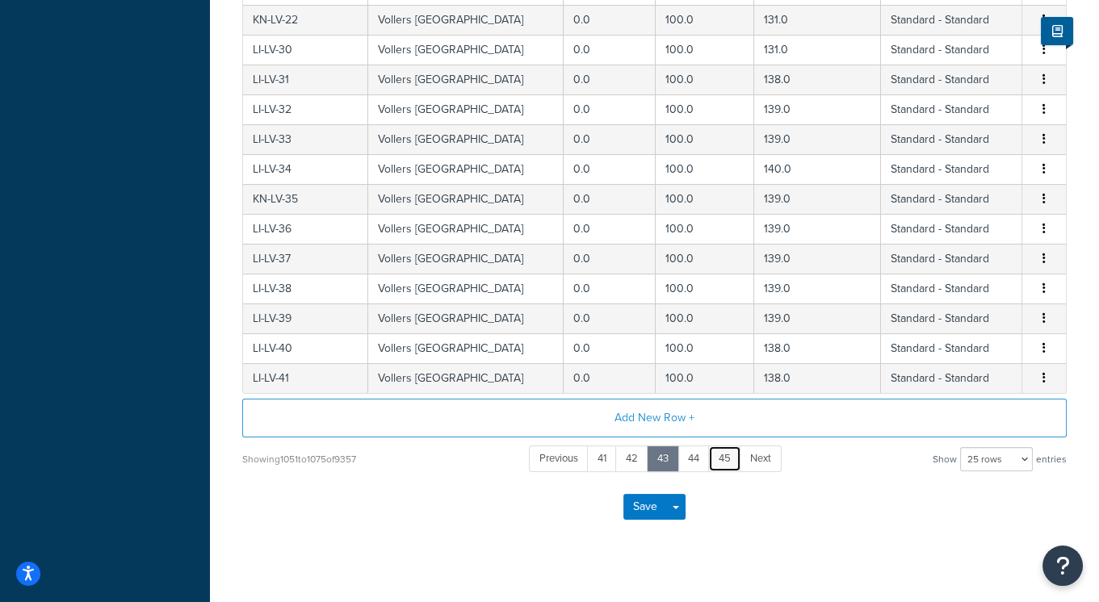
click at [728, 456] on link "45" at bounding box center [724, 459] width 33 height 27
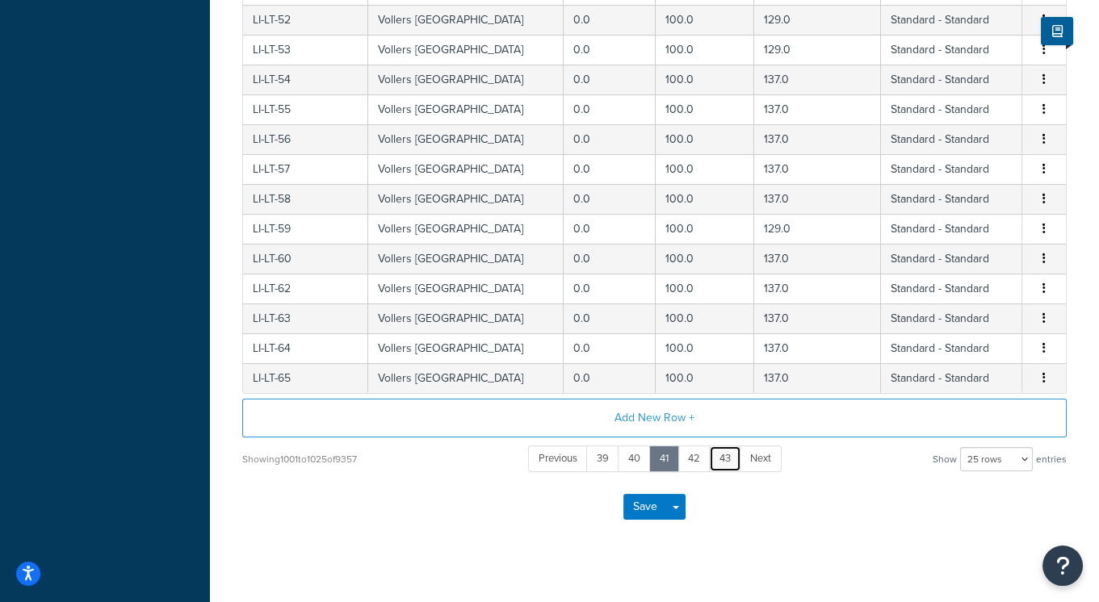
click at [728, 456] on link "43" at bounding box center [725, 459] width 32 height 27
click at [728, 456] on ul "Previous 39 40 41 42 43 Next" at bounding box center [654, 459] width 253 height 27
click at [728, 456] on link "47" at bounding box center [726, 459] width 32 height 27
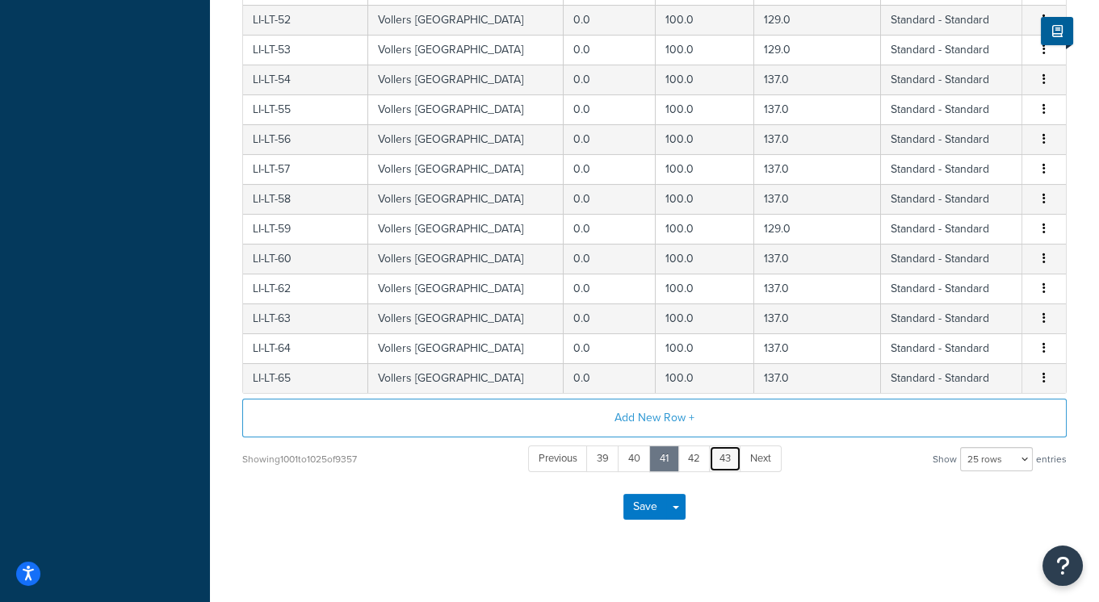
click at [728, 456] on ul "Previous 39 40 41 42 43 Next" at bounding box center [654, 459] width 253 height 27
click at [728, 456] on link "45" at bounding box center [724, 459] width 33 height 27
click at [728, 456] on link "49" at bounding box center [726, 459] width 33 height 27
click at [728, 456] on link "47" at bounding box center [726, 459] width 32 height 27
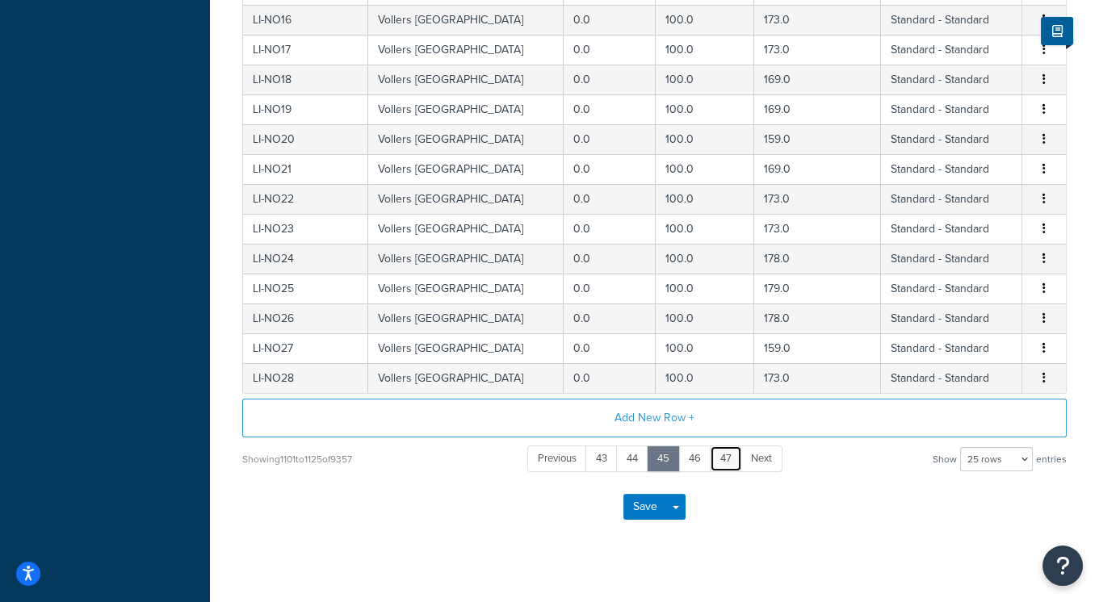
click at [728, 456] on link "47" at bounding box center [726, 459] width 32 height 27
click at [618, 456] on link "47" at bounding box center [601, 459] width 32 height 27
click at [726, 458] on link "49" at bounding box center [726, 459] width 33 height 27
click at [732, 459] on link "49" at bounding box center [726, 459] width 33 height 27
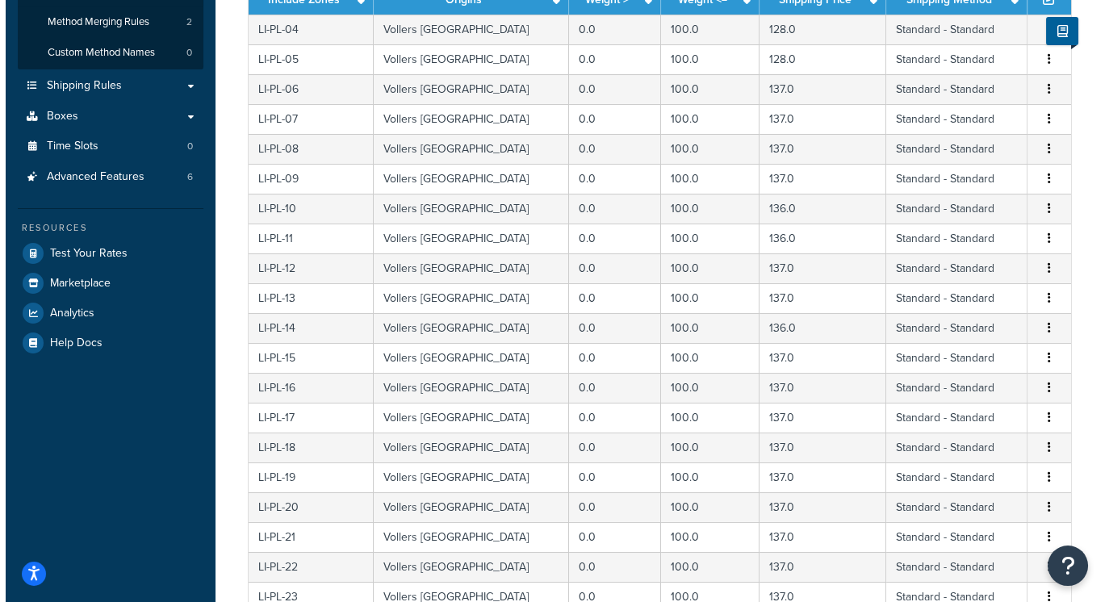
scroll to position [44, 0]
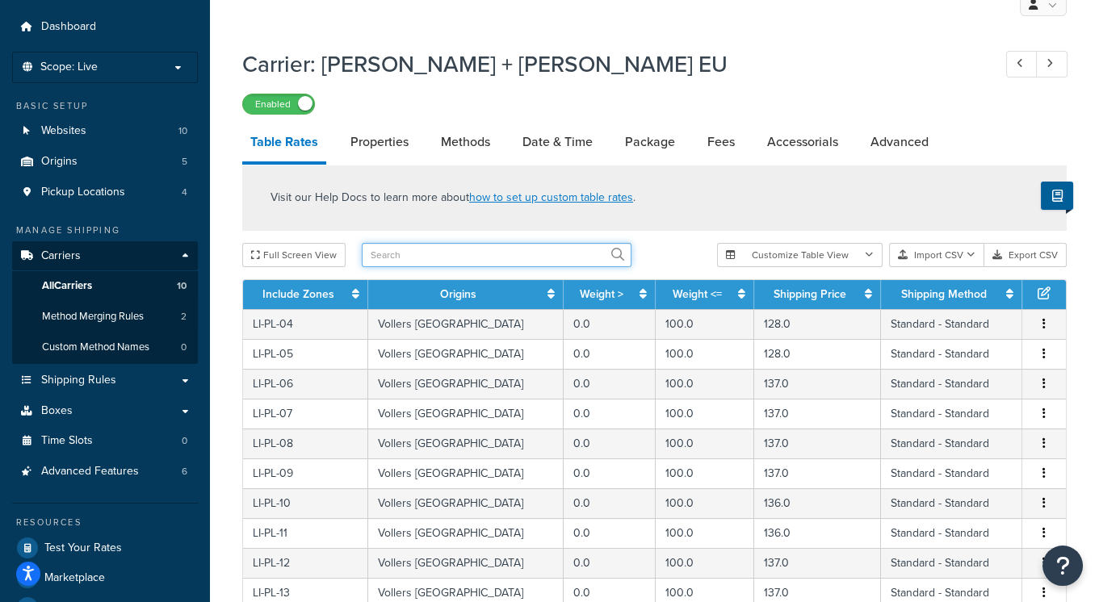
click at [438, 254] on input "text" at bounding box center [497, 255] width 270 height 24
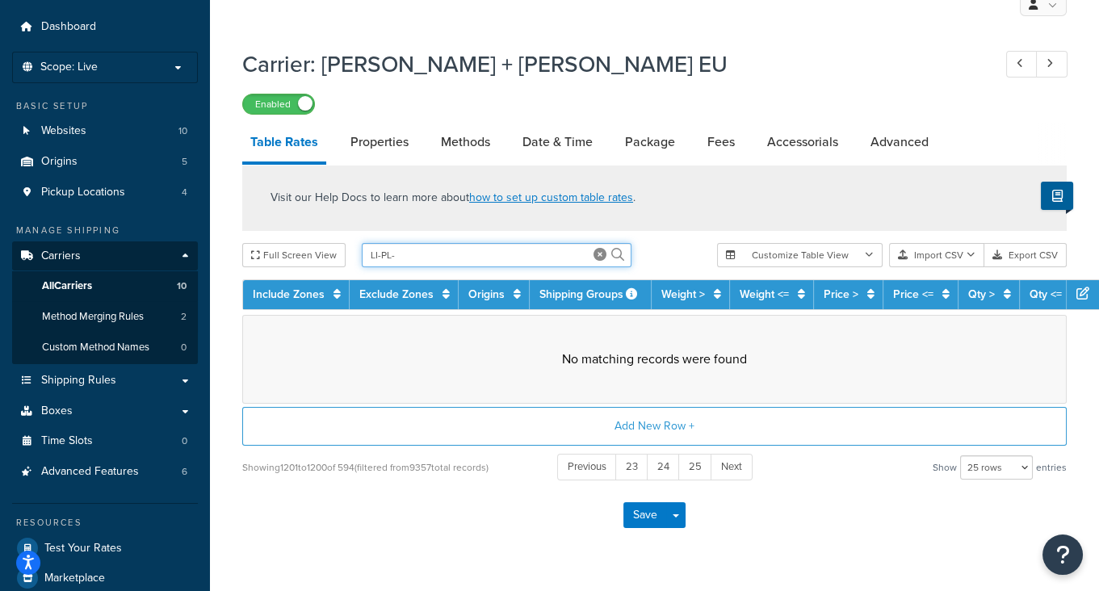
click at [415, 254] on input "LI-PL-" at bounding box center [497, 255] width 270 height 24
click at [392, 249] on input "LI-PL-05" at bounding box center [497, 255] width 270 height 24
click at [419, 256] on input "LI-PL-05" at bounding box center [497, 255] width 270 height 24
click at [423, 251] on input "LI-PL-05" at bounding box center [497, 255] width 270 height 24
drag, startPoint x: 440, startPoint y: 255, endPoint x: 236, endPoint y: 218, distance: 207.6
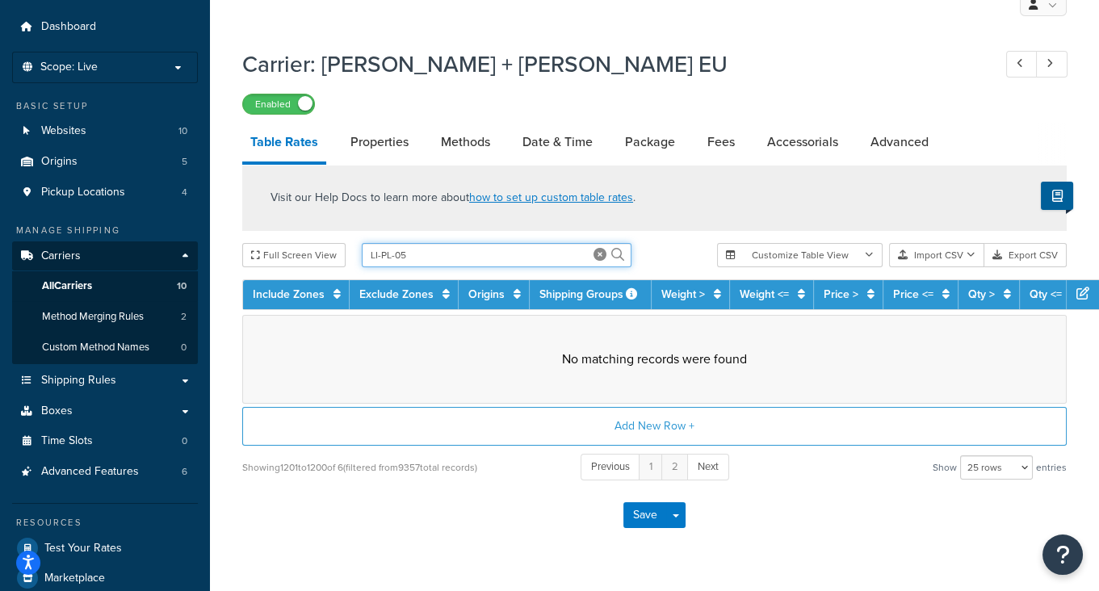
click at [236, 218] on div "Visit our Help Docs to learn more about how to set up custom table rates . Full…" at bounding box center [654, 323] width 848 height 317
click at [379, 254] on input "LI-PL-05" at bounding box center [497, 255] width 270 height 24
drag, startPoint x: 379, startPoint y: 255, endPoint x: 234, endPoint y: 228, distance: 147.1
click at [234, 228] on div "Visit our Help Docs to learn more about how to set up custom table rates . Full…" at bounding box center [654, 323] width 848 height 317
type input "PL-05"
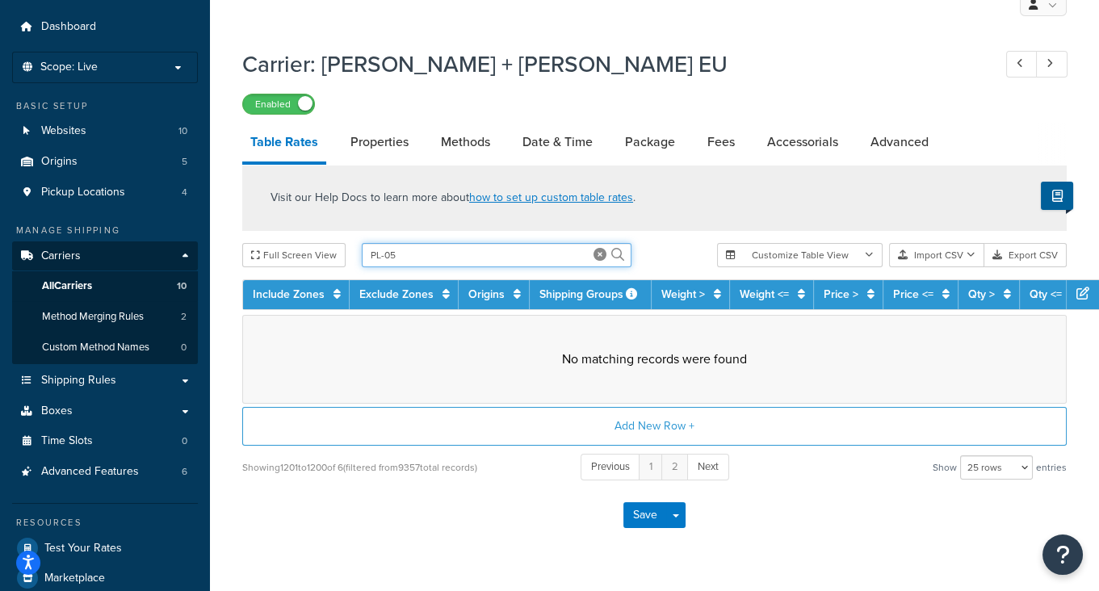
click at [405, 249] on input "PL-05" at bounding box center [497, 255] width 270 height 24
click at [601, 256] on icon at bounding box center [599, 254] width 13 height 13
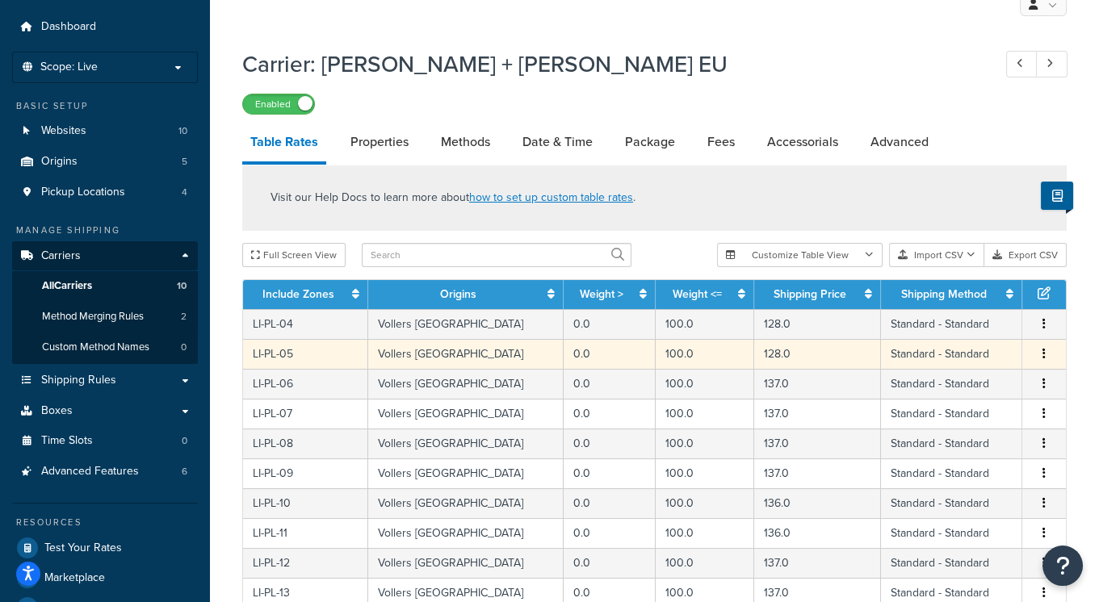
click at [283, 353] on td "LI-PL-05" at bounding box center [305, 354] width 125 height 30
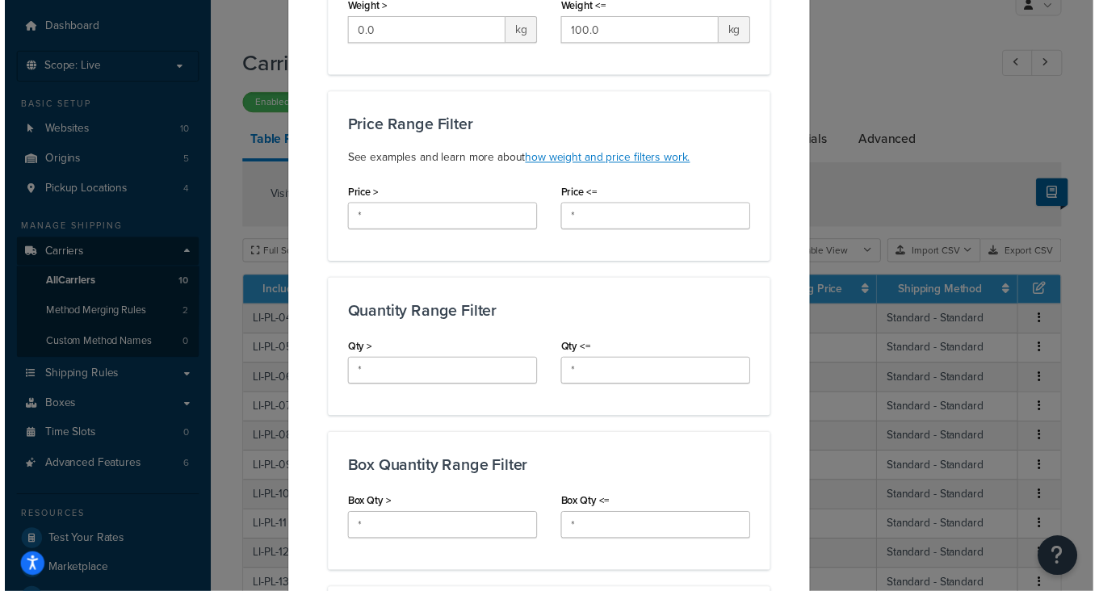
scroll to position [0, 0]
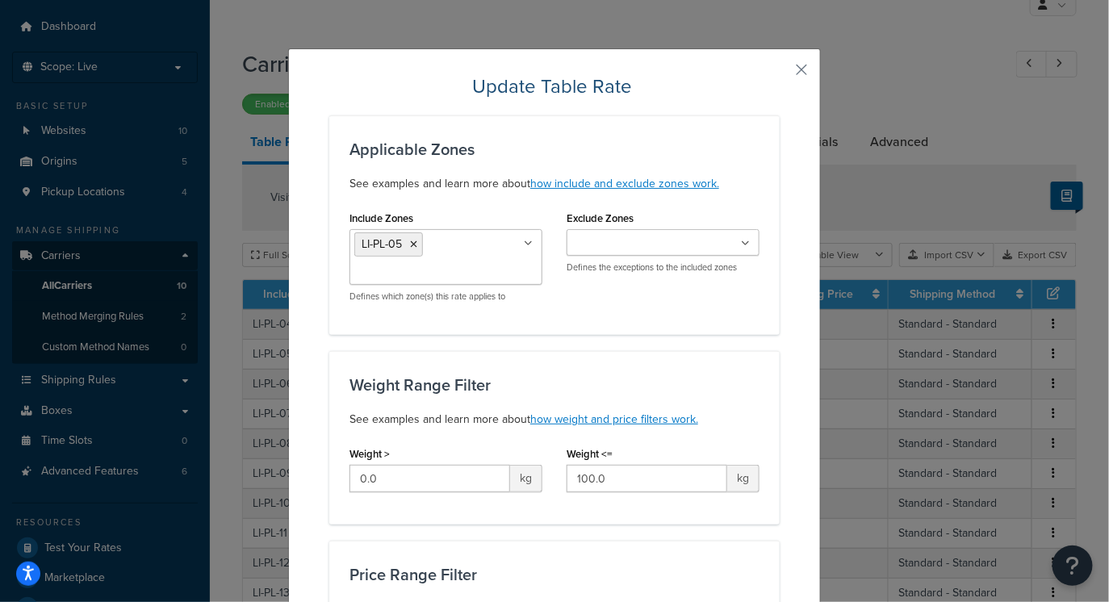
click at [780, 73] on button "button" at bounding box center [778, 75] width 4 height 4
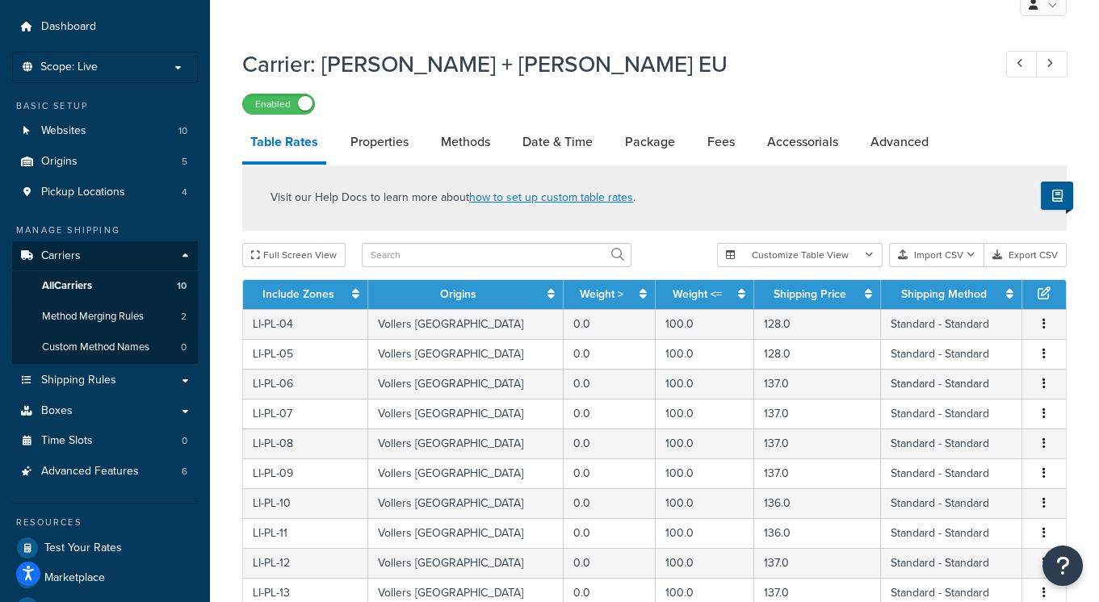
click at [791, 67] on h1 "Carrier: Kuehne + Nagel EU" at bounding box center [609, 63] width 734 height 31
click at [383, 259] on input "text" at bounding box center [497, 255] width 270 height 24
click at [331, 255] on button "Full Screen View" at bounding box center [293, 255] width 103 height 24
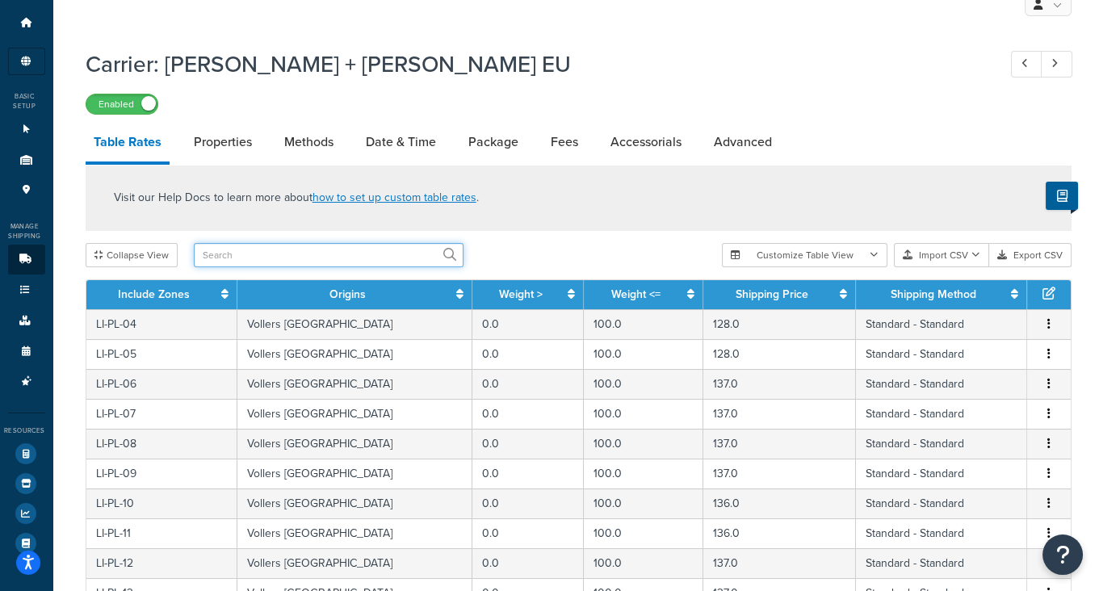
click at [333, 255] on input "text" at bounding box center [329, 255] width 270 height 24
drag, startPoint x: 142, startPoint y: 358, endPoint x: 144, endPoint y: 301, distance: 57.3
click at [95, 358] on td "LI-PL-05" at bounding box center [162, 354] width 152 height 30
copy td "LI-PL-05"
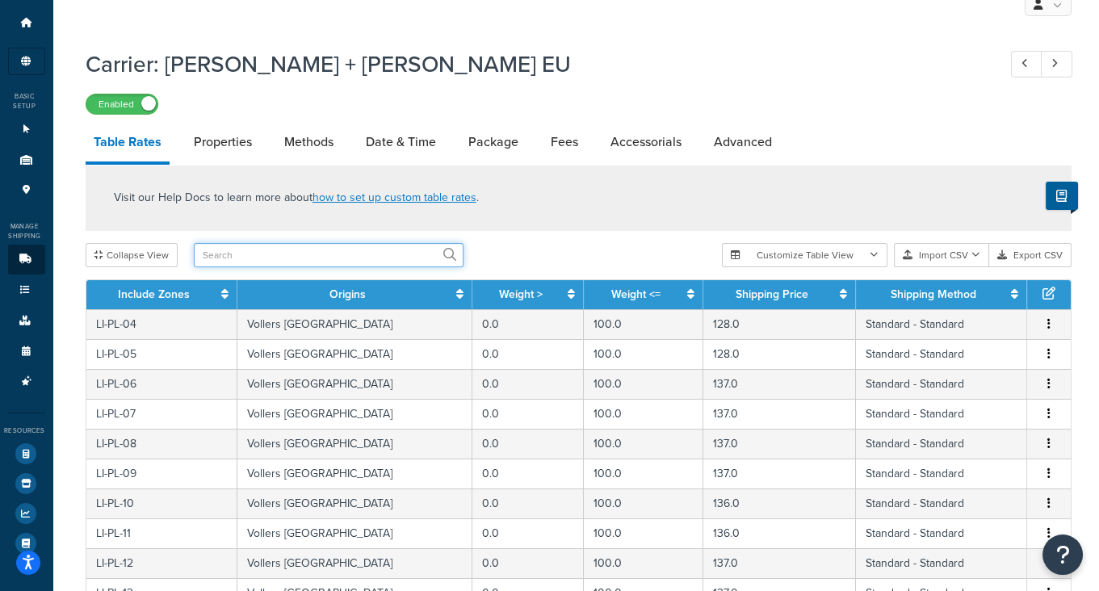
click at [285, 255] on input "text" at bounding box center [329, 255] width 270 height 24
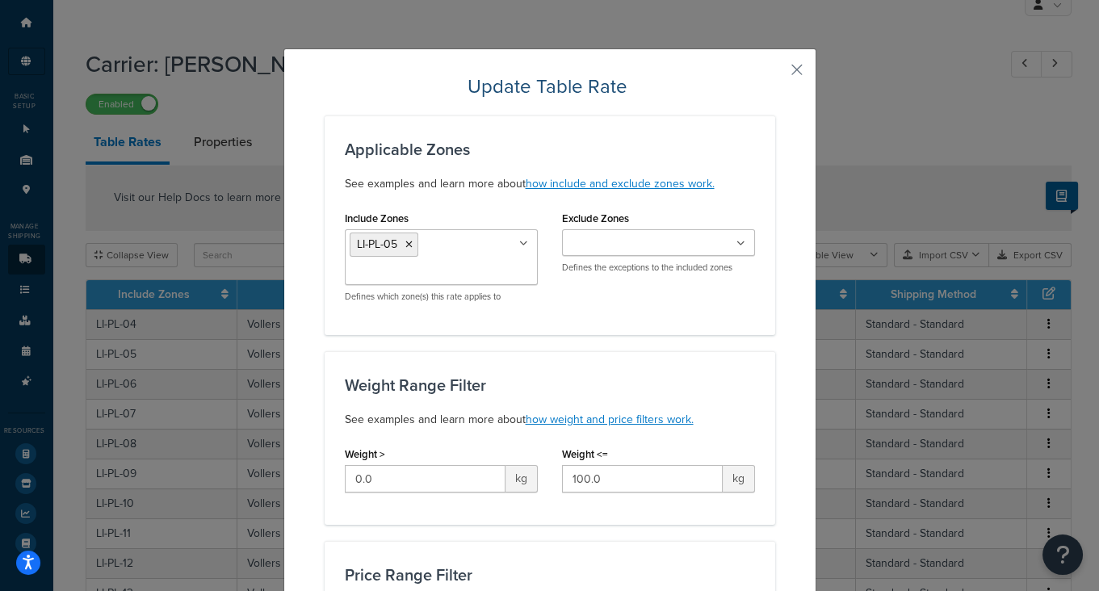
click at [212, 257] on div "Update Table Rate Applicable Zones See examples and learn more about how includ…" at bounding box center [549, 295] width 1099 height 591
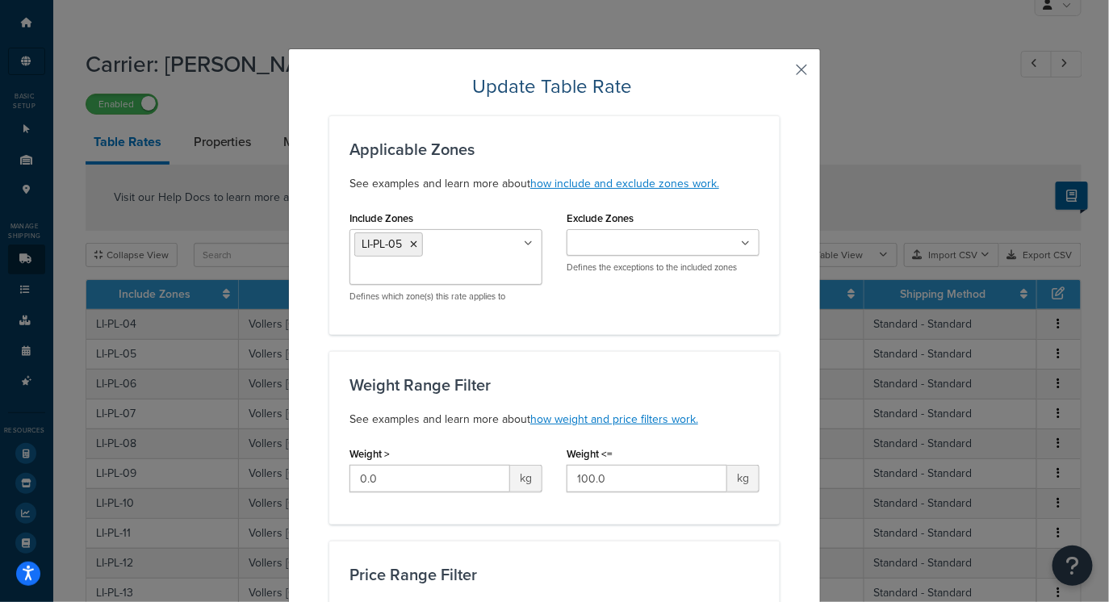
click at [780, 73] on button "button" at bounding box center [778, 75] width 4 height 4
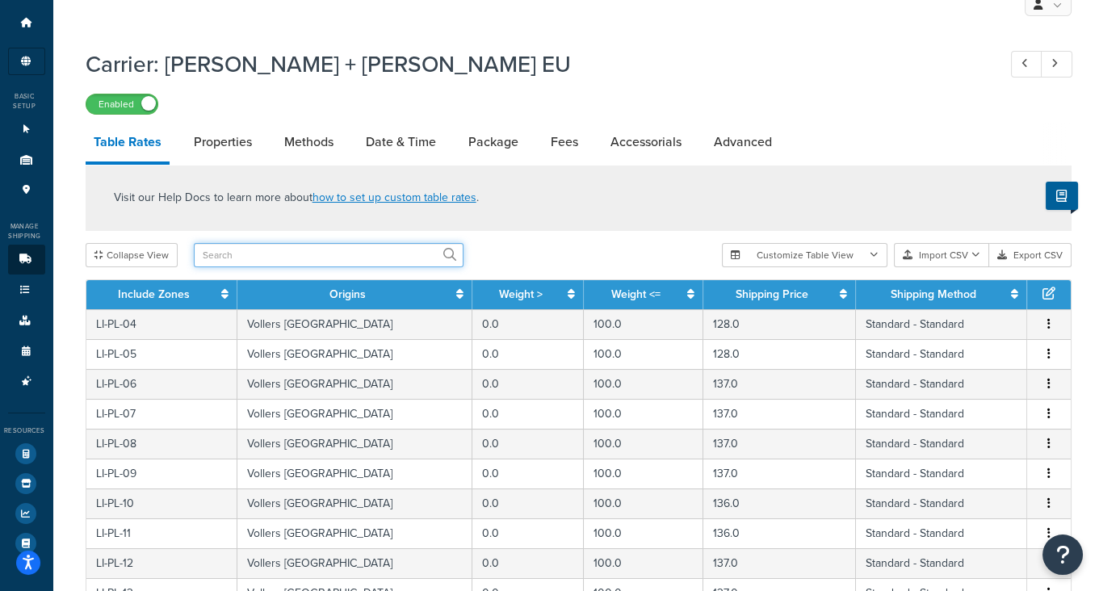
drag, startPoint x: 256, startPoint y: 252, endPoint x: 263, endPoint y: 258, distance: 9.2
click at [259, 253] on input "text" at bounding box center [329, 255] width 270 height 24
paste input "LI-PL-05"
type input "LI-PL-05"
click at [444, 254] on icon at bounding box center [449, 254] width 13 height 13
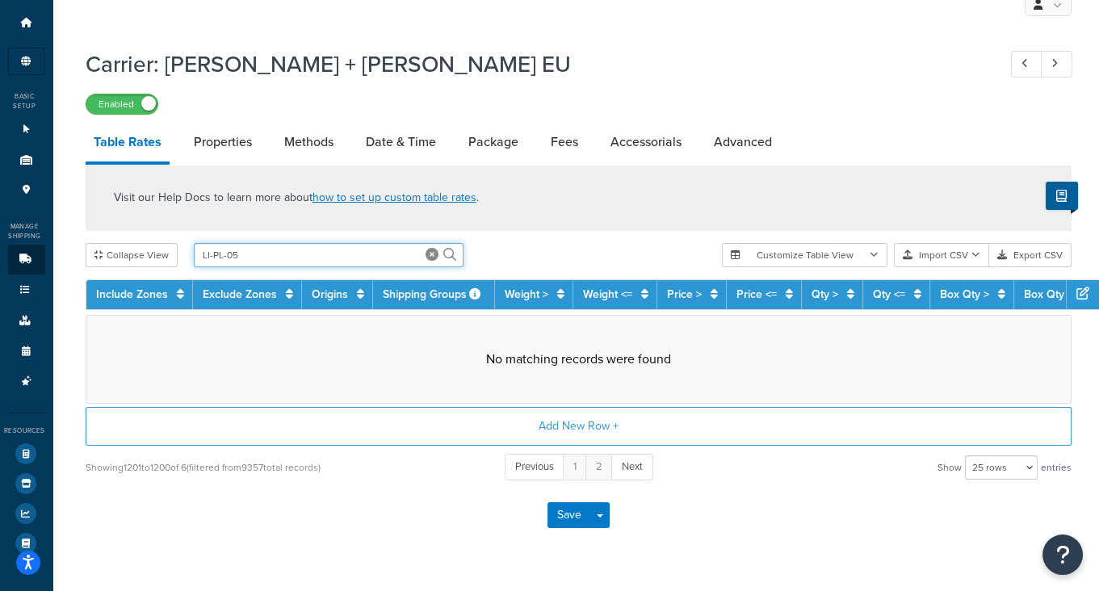
click at [296, 250] on input "LI-PL-05" at bounding box center [329, 255] width 270 height 24
drag, startPoint x: 316, startPoint y: 253, endPoint x: 37, endPoint y: 225, distance: 280.0
click at [36, 226] on div "Dashboard Scope: Live Basic Setup Websites 10 Origins 5 Pickup Locations 4 Mana…" at bounding box center [549, 292] width 1099 height 673
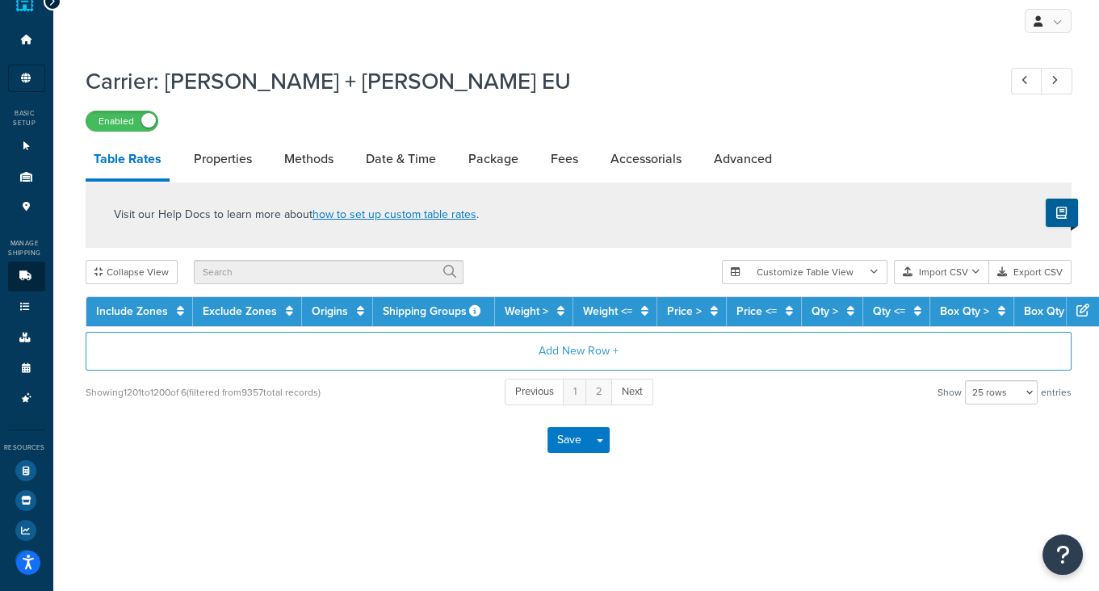
scroll to position [27, 0]
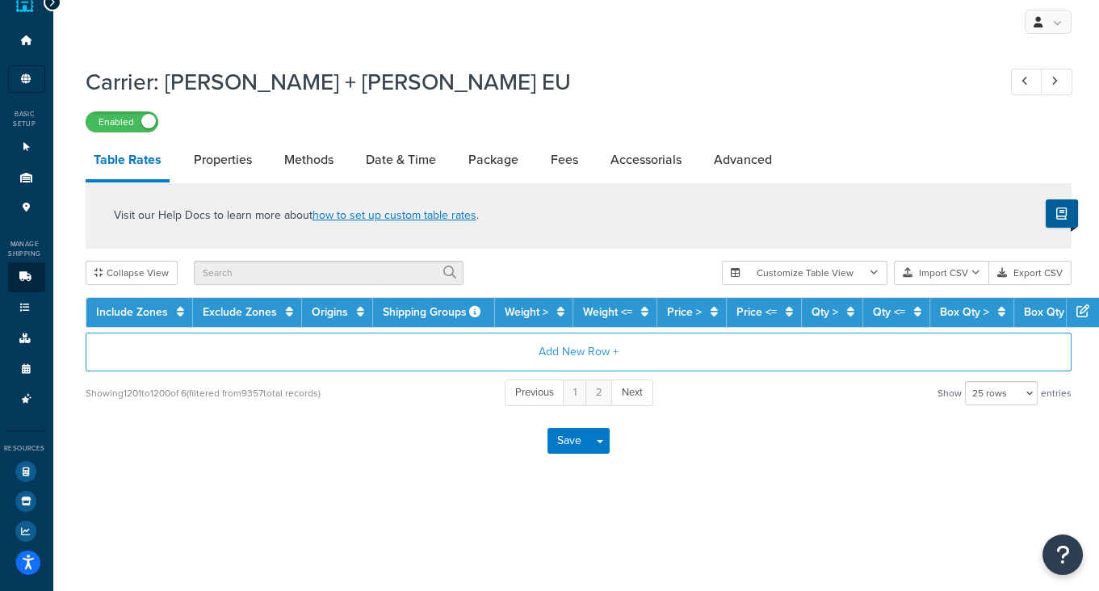
click at [850, 250] on div "Visit our Help Docs to learn more about how to set up custom table rates . Coll…" at bounding box center [578, 294] width 1010 height 225
click at [848, 273] on button "Customize Table View" at bounding box center [805, 273] width 166 height 24
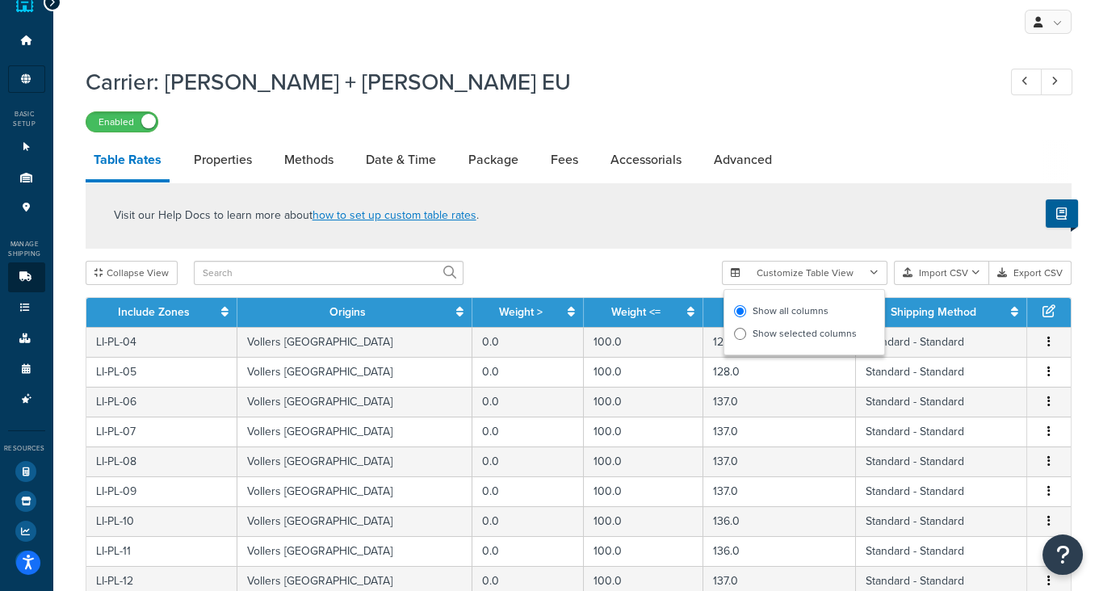
click at [814, 224] on div "Visit our Help Docs to learn more about how to set up custom table rates ." at bounding box center [579, 215] width 986 height 66
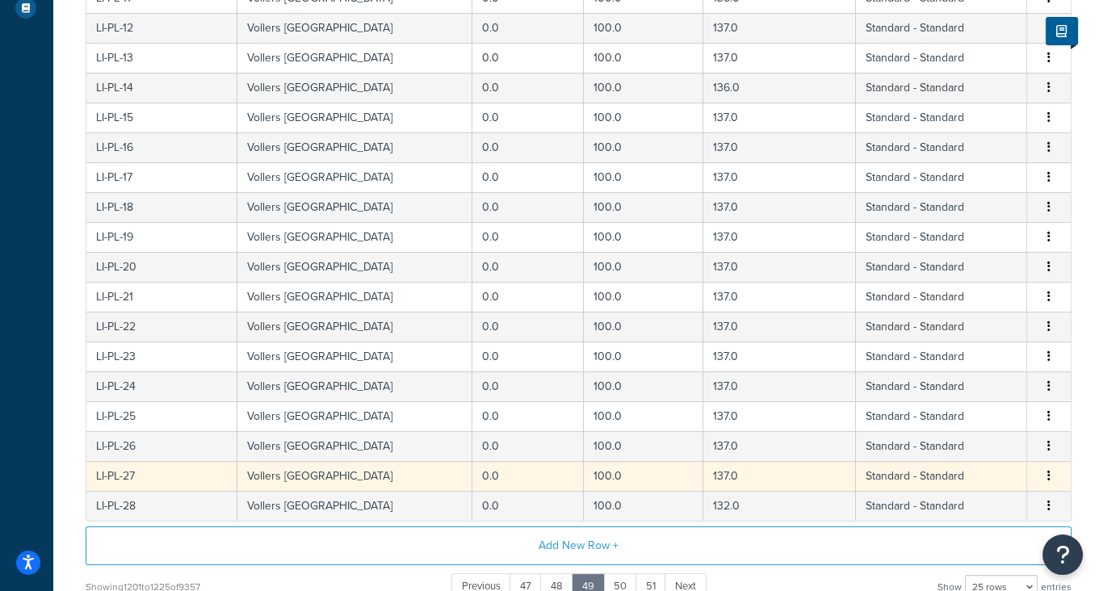
scroll to position [734, 0]
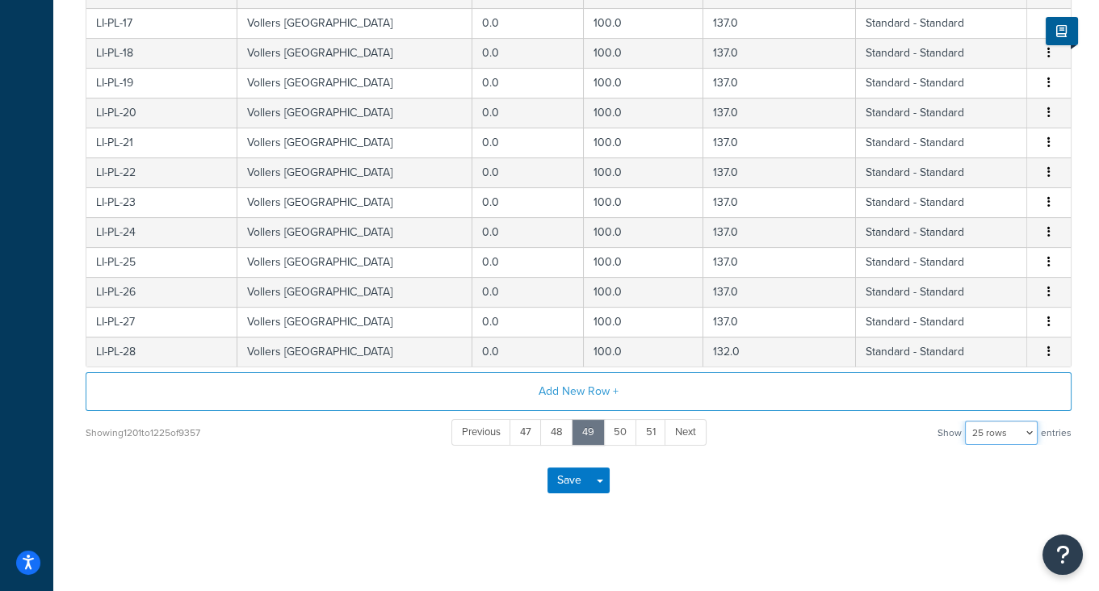
click at [1004, 426] on select "10 rows 15 rows 25 rows 50 rows 100 rows 1000 rows" at bounding box center [1001, 433] width 73 height 24
select select "1000"
click at [965, 421] on select "10 rows 15 rows 25 rows 50 rows 100 rows 1000 rows" at bounding box center [1001, 433] width 73 height 24
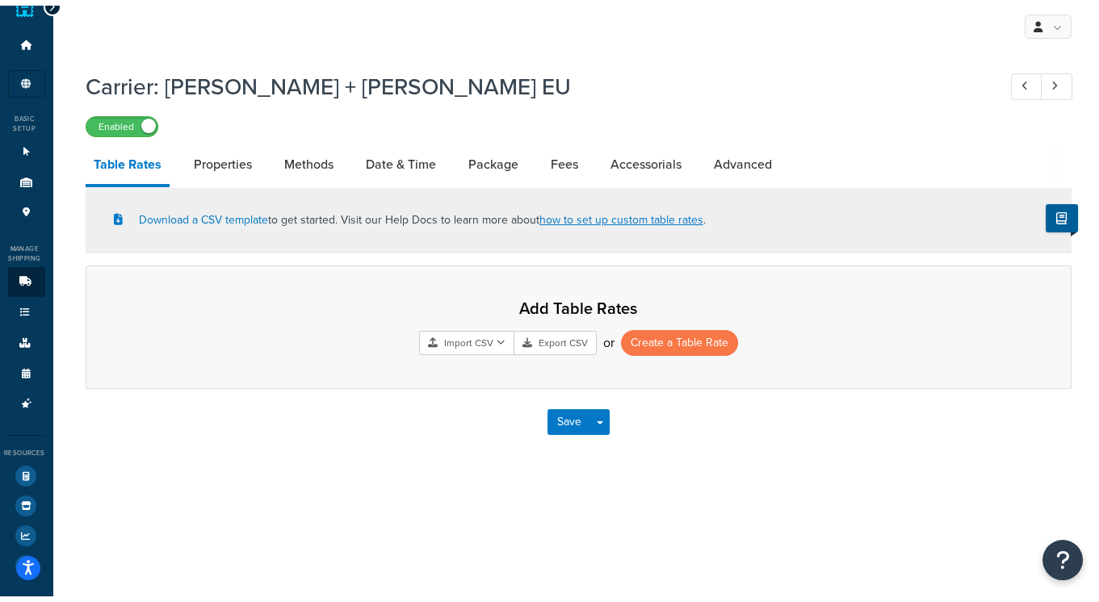
scroll to position [27, 0]
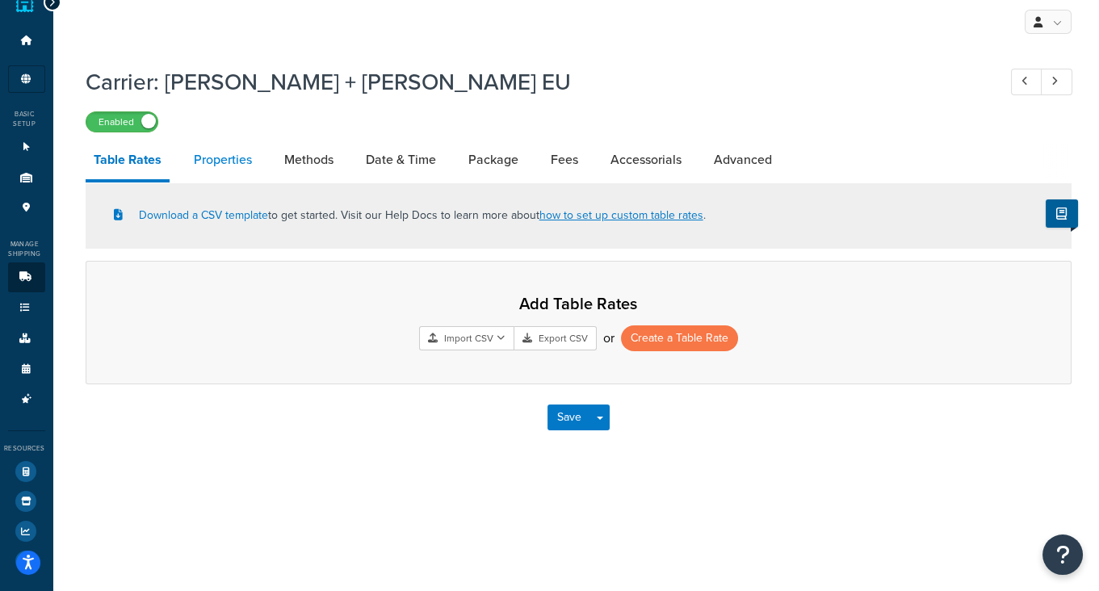
click at [211, 161] on link "Properties" at bounding box center [223, 159] width 74 height 39
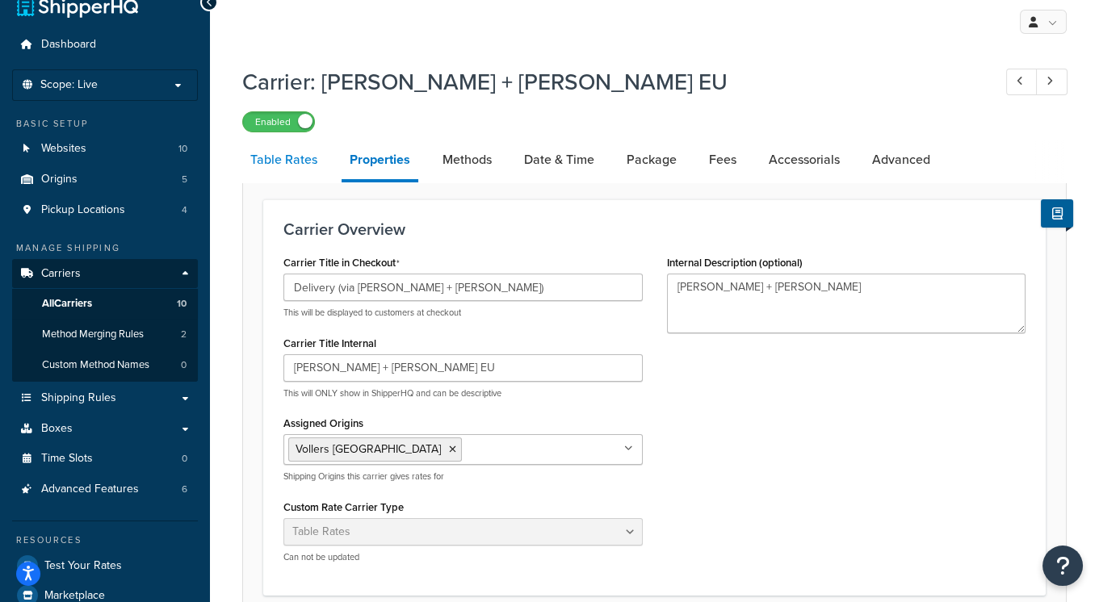
click at [294, 158] on link "Table Rates" at bounding box center [283, 159] width 83 height 39
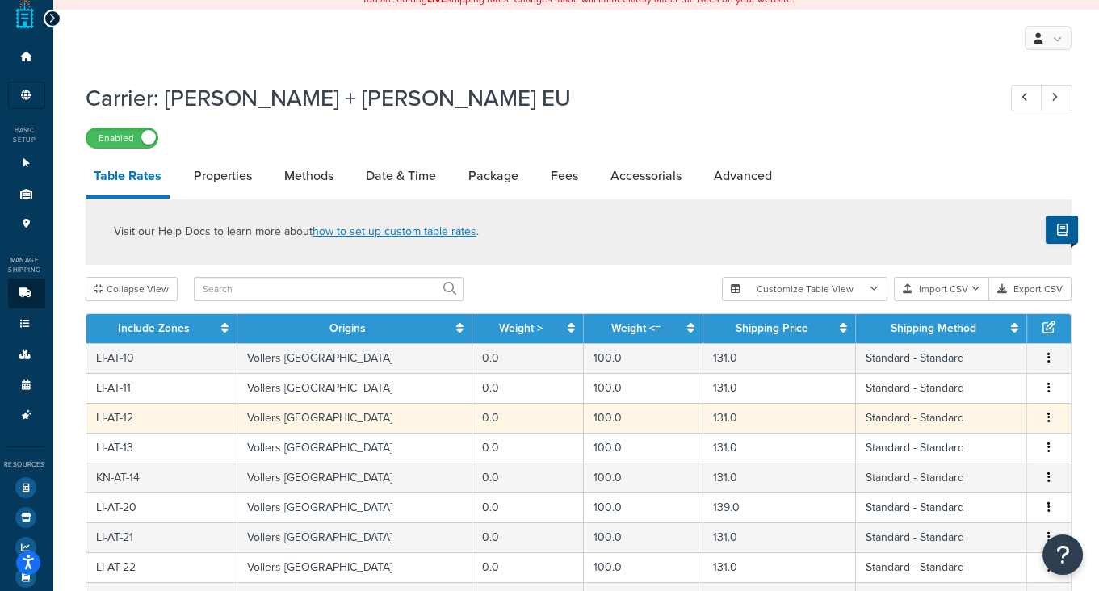
scroll to position [734, 0]
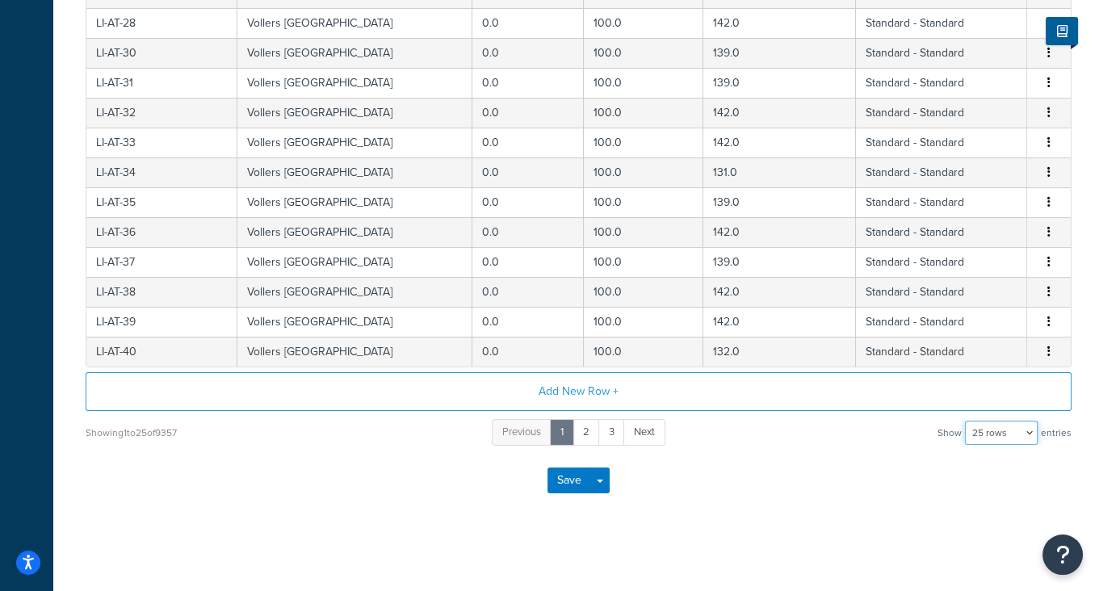
click at [997, 435] on select "10 rows 15 rows 25 rows 50 rows 100 rows 1000 rows" at bounding box center [1001, 433] width 73 height 24
click at [965, 421] on select "10 rows 15 rows 25 rows 50 rows 100 rows 1000 rows" at bounding box center [1001, 433] width 73 height 24
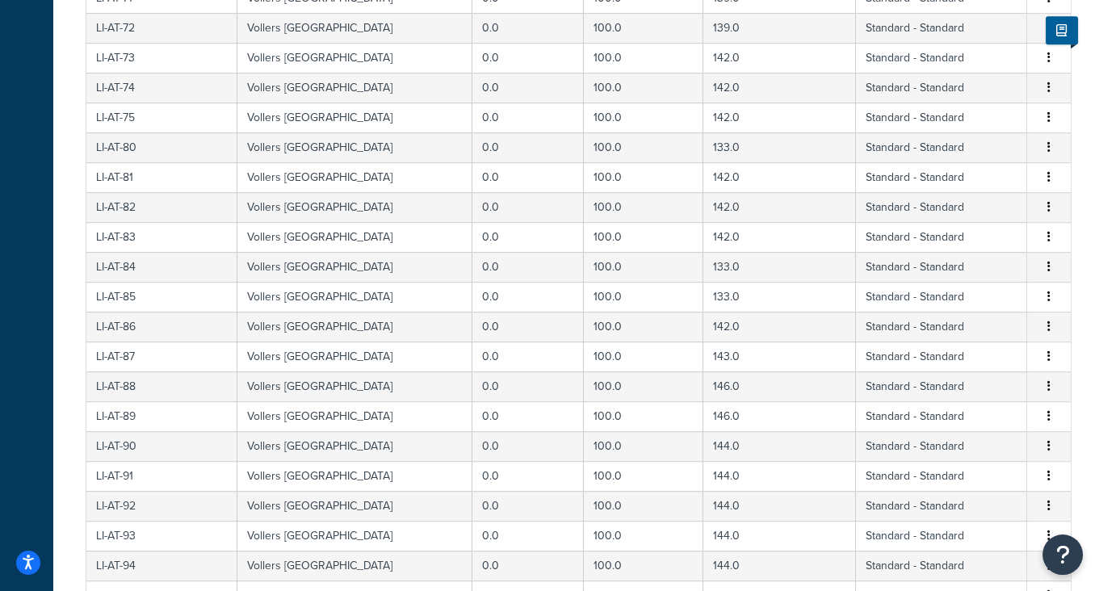
scroll to position [2968, 0]
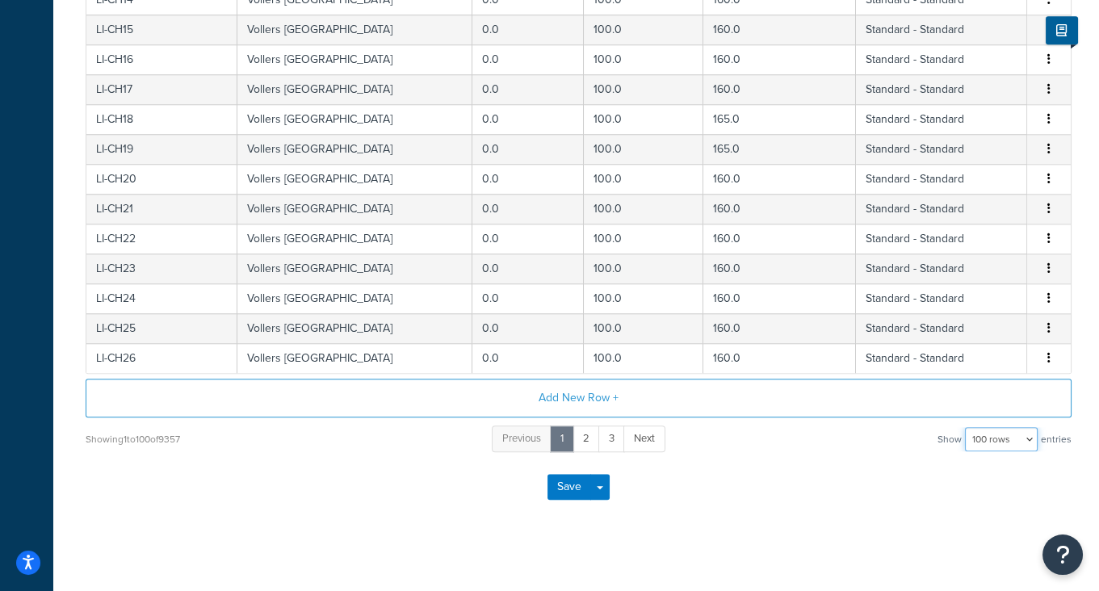
click at [1014, 432] on select "10 rows 15 rows 25 rows 50 rows 100 rows 1000 rows" at bounding box center [1001, 439] width 73 height 24
select select "1000"
click at [965, 427] on select "10 rows 15 rows 25 rows 50 rows 100 rows 1000 rows" at bounding box center [1001, 439] width 73 height 24
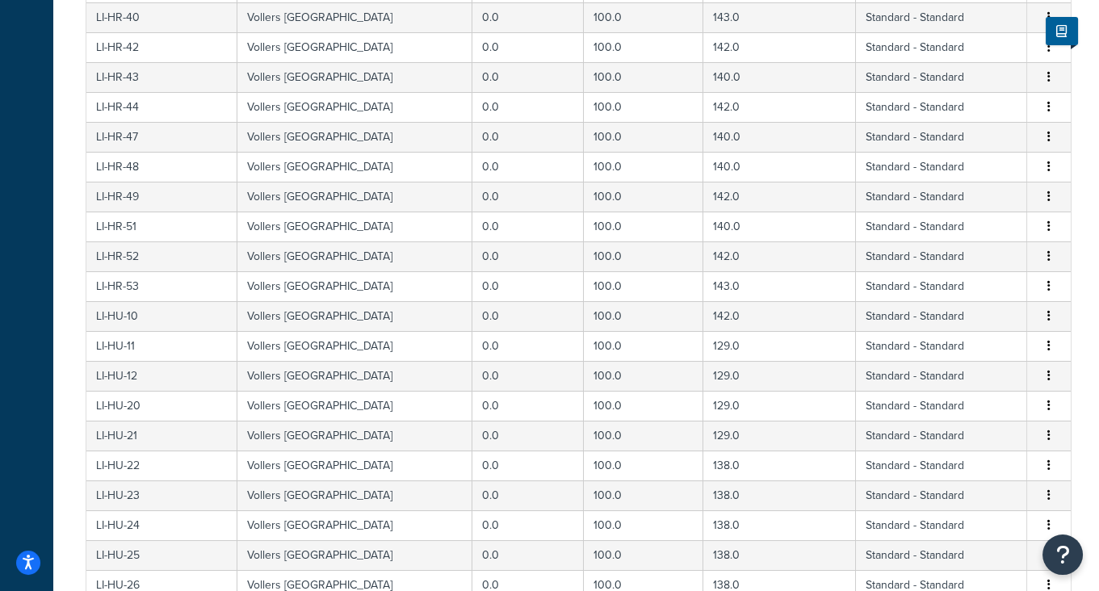
scroll to position [29776, 0]
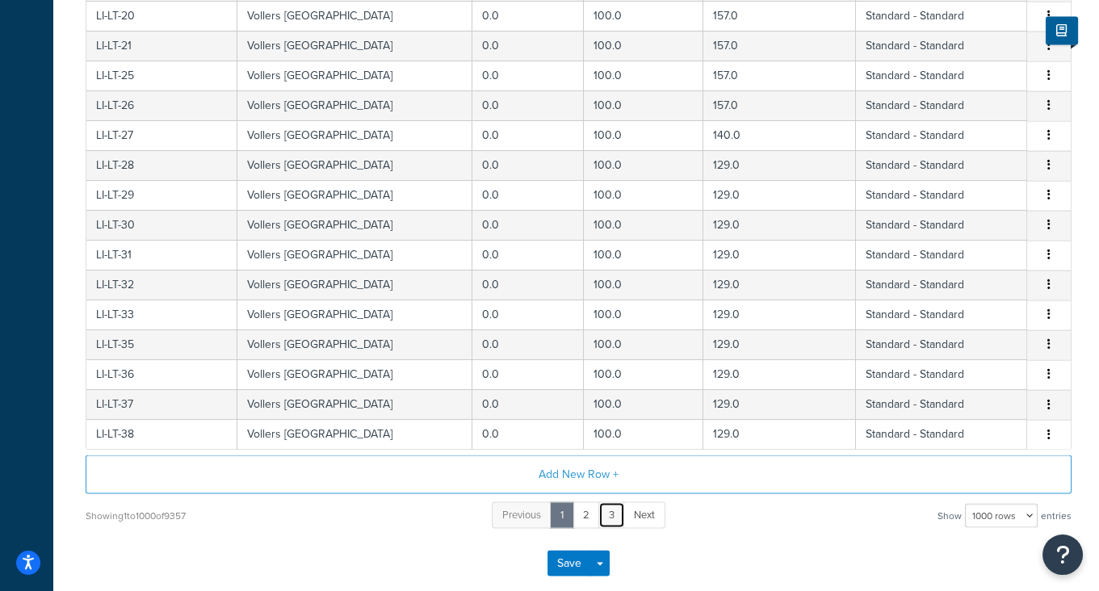
click at [608, 501] on link "3" at bounding box center [611, 514] width 27 height 27
click at [634, 501] on link "5" at bounding box center [636, 514] width 27 height 27
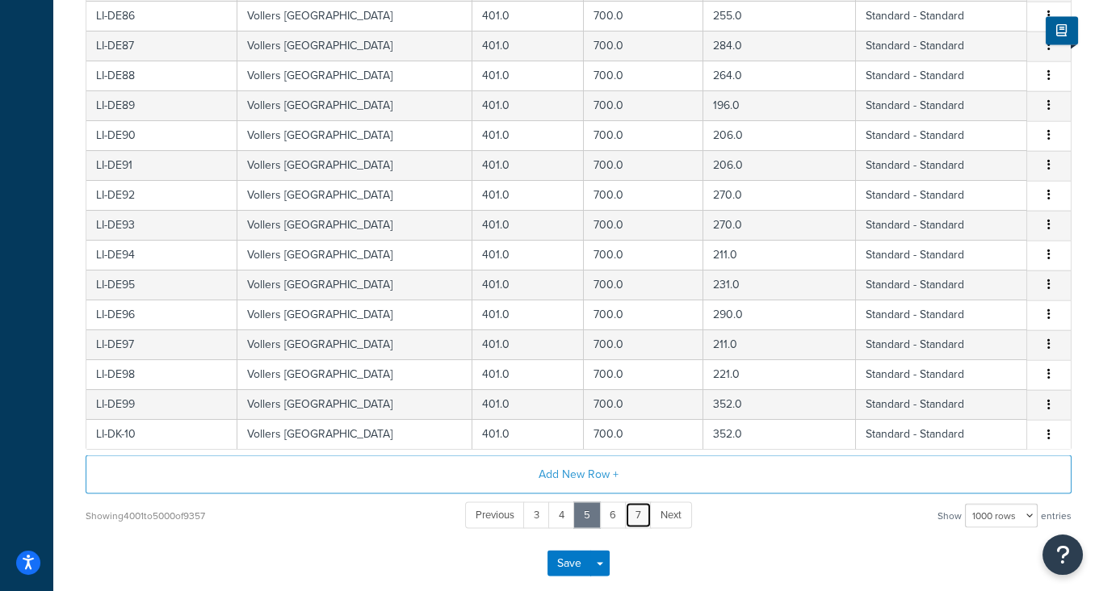
click at [638, 501] on link "7" at bounding box center [638, 514] width 27 height 27
click at [574, 501] on link "7" at bounding box center [587, 514] width 27 height 27
click at [534, 501] on link "5" at bounding box center [535, 514] width 27 height 27
click at [612, 501] on link "6" at bounding box center [612, 514] width 27 height 27
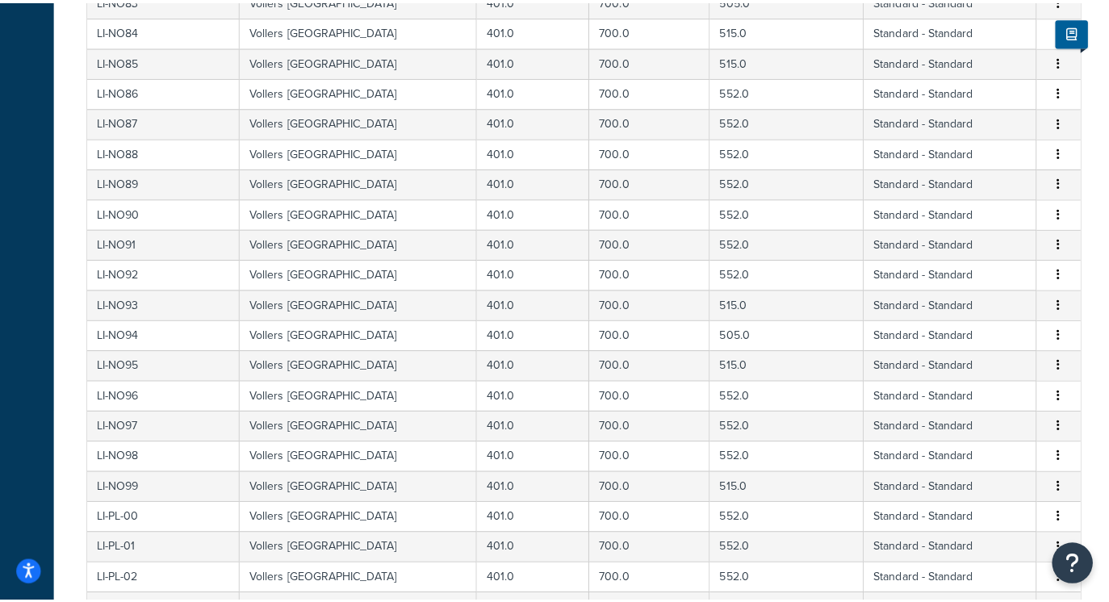
scroll to position [26395, 0]
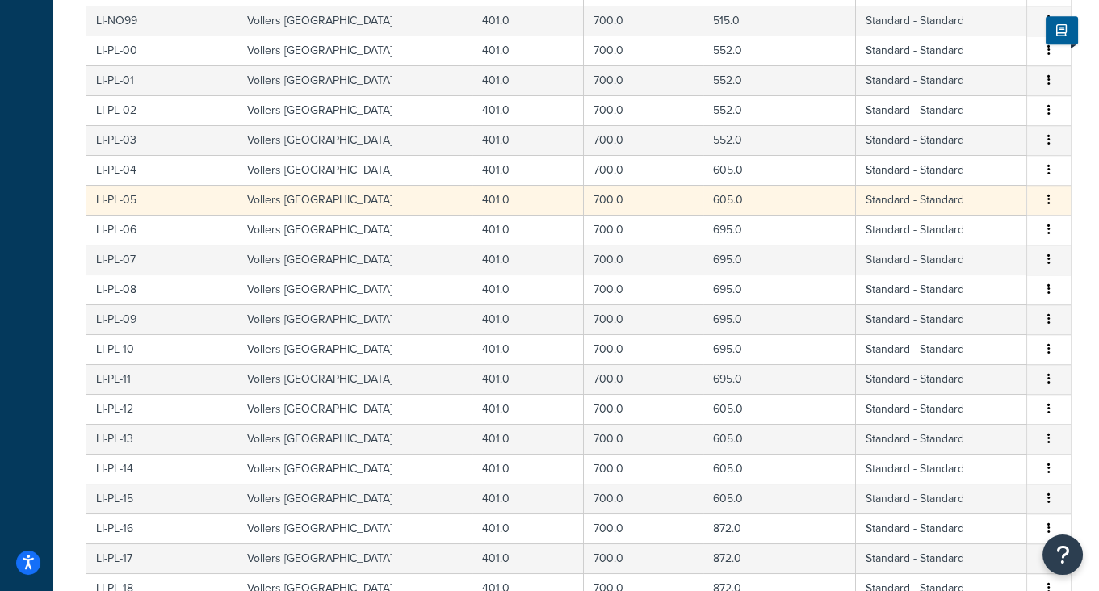
click at [720, 185] on td "605.0" at bounding box center [779, 200] width 153 height 30
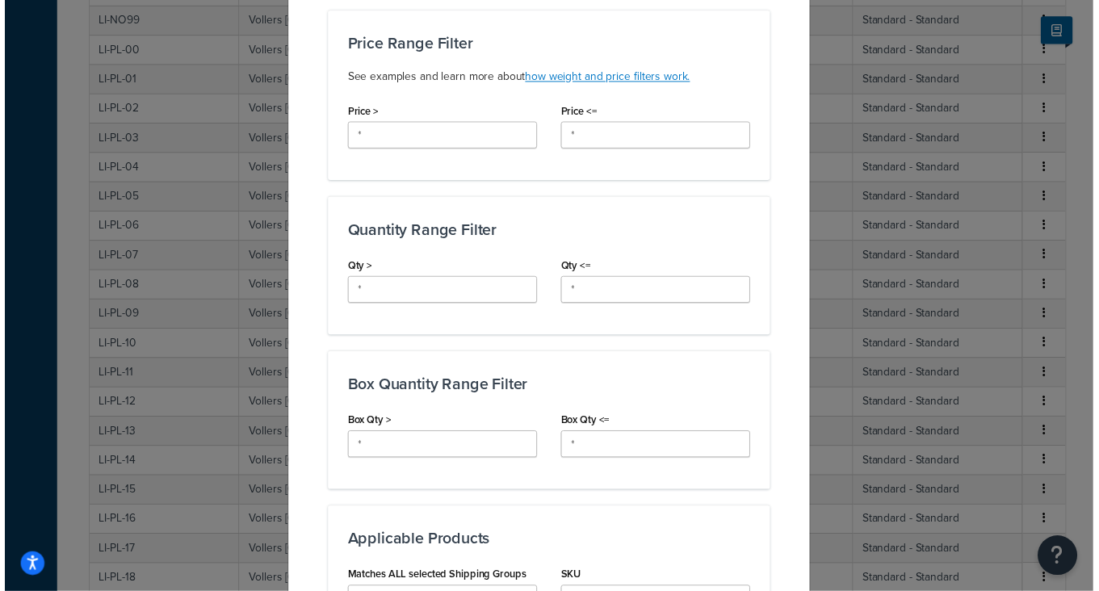
scroll to position [0, 0]
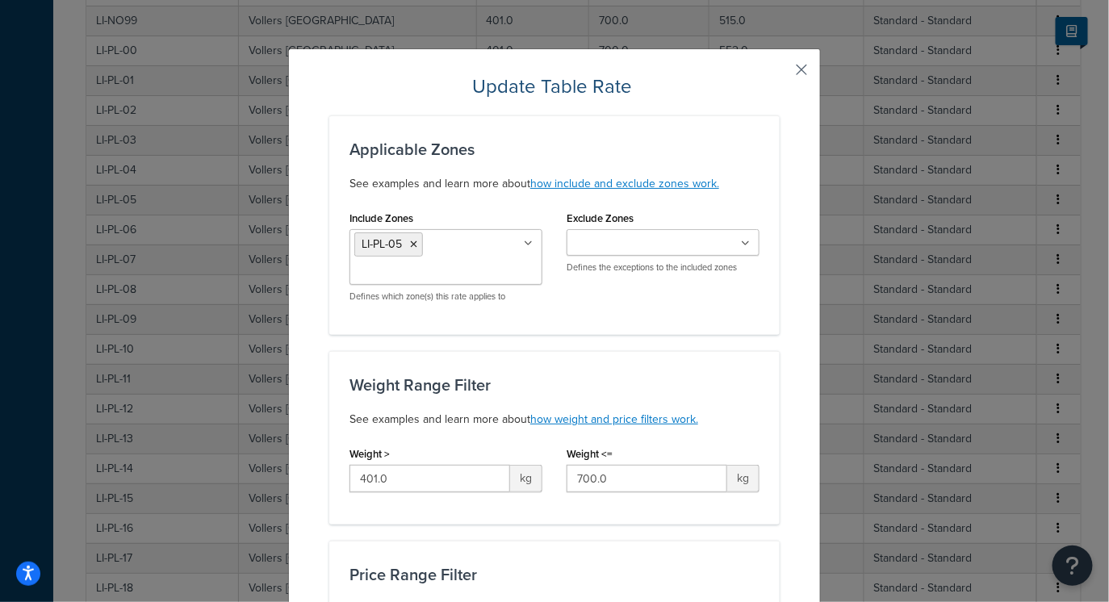
click at [780, 73] on button "button" at bounding box center [778, 75] width 4 height 4
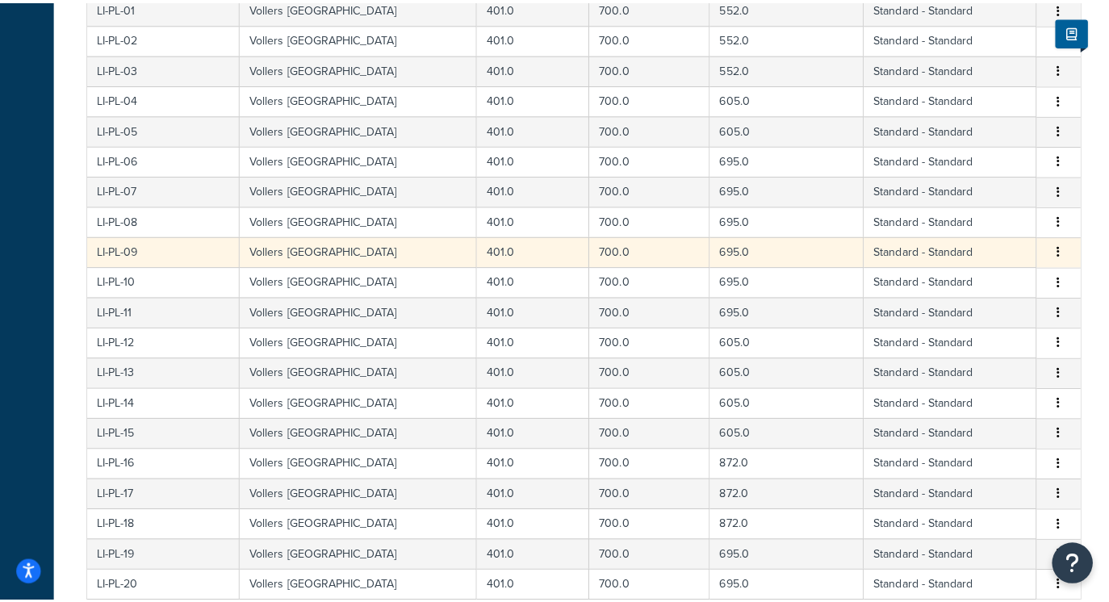
scroll to position [26163, 0]
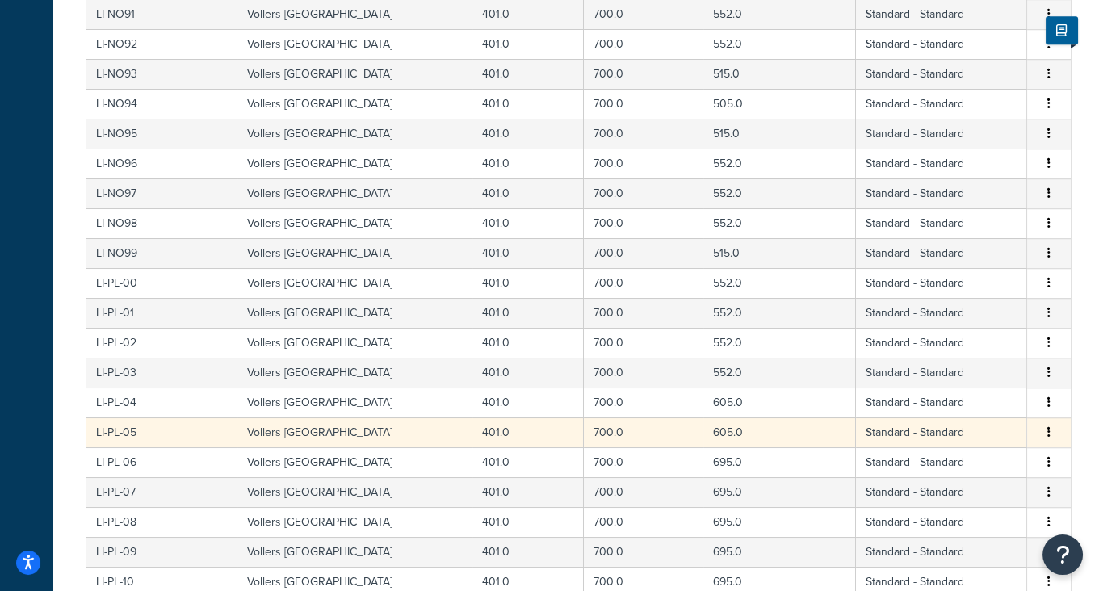
click at [992, 417] on td "Standard - Standard" at bounding box center [941, 432] width 171 height 30
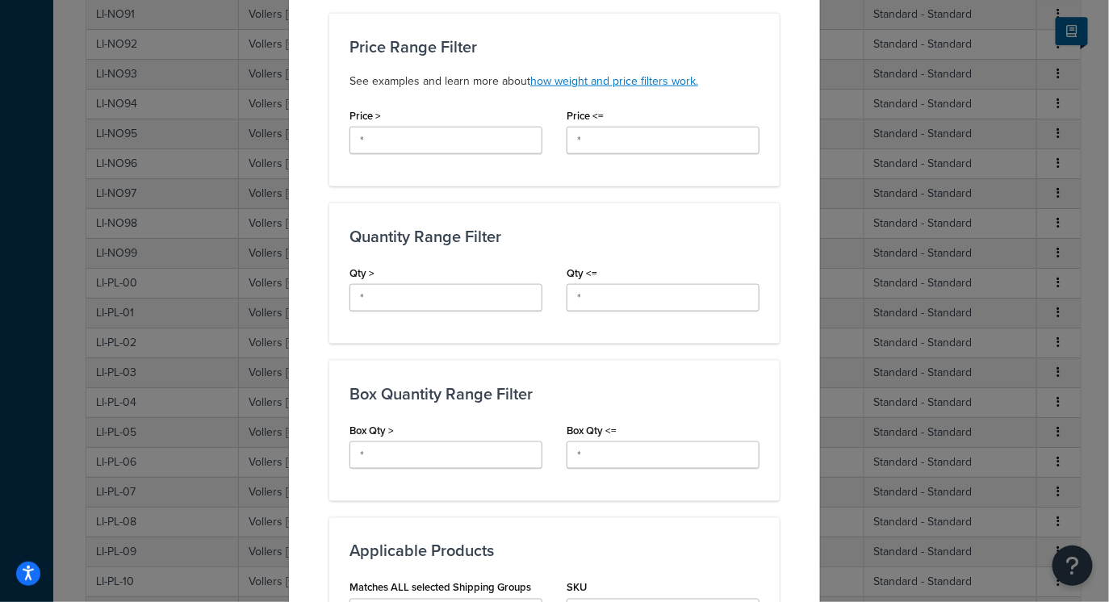
scroll to position [399, 0]
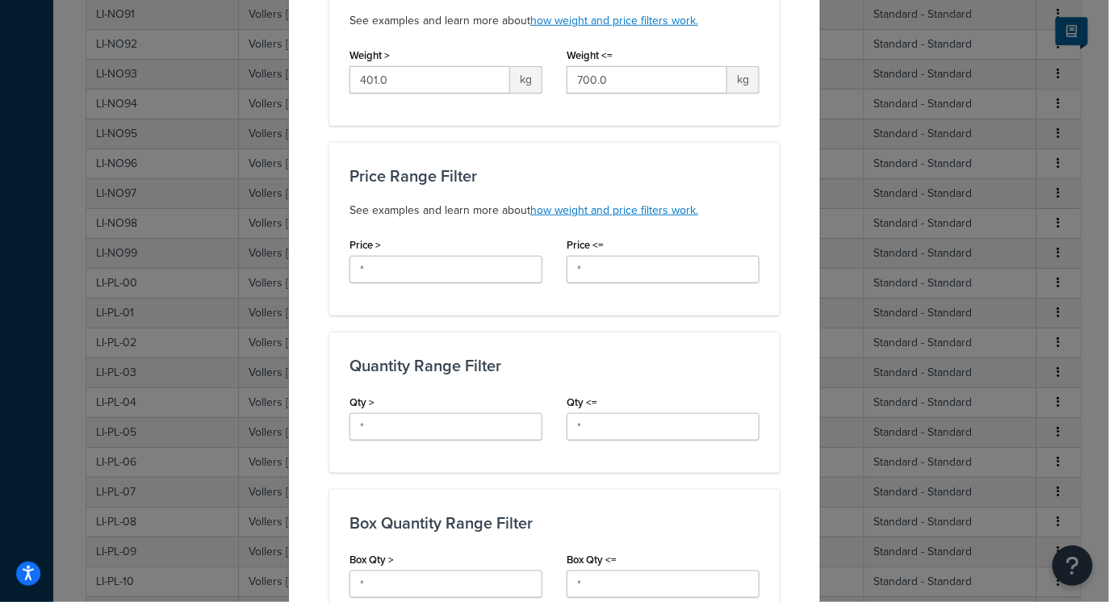
click at [863, 287] on div "Update Table Rate Applicable Zones See examples and learn more about how includ…" at bounding box center [554, 301] width 1109 height 602
click at [903, 98] on div "Update Table Rate Applicable Zones See examples and learn more about how includ…" at bounding box center [554, 301] width 1109 height 602
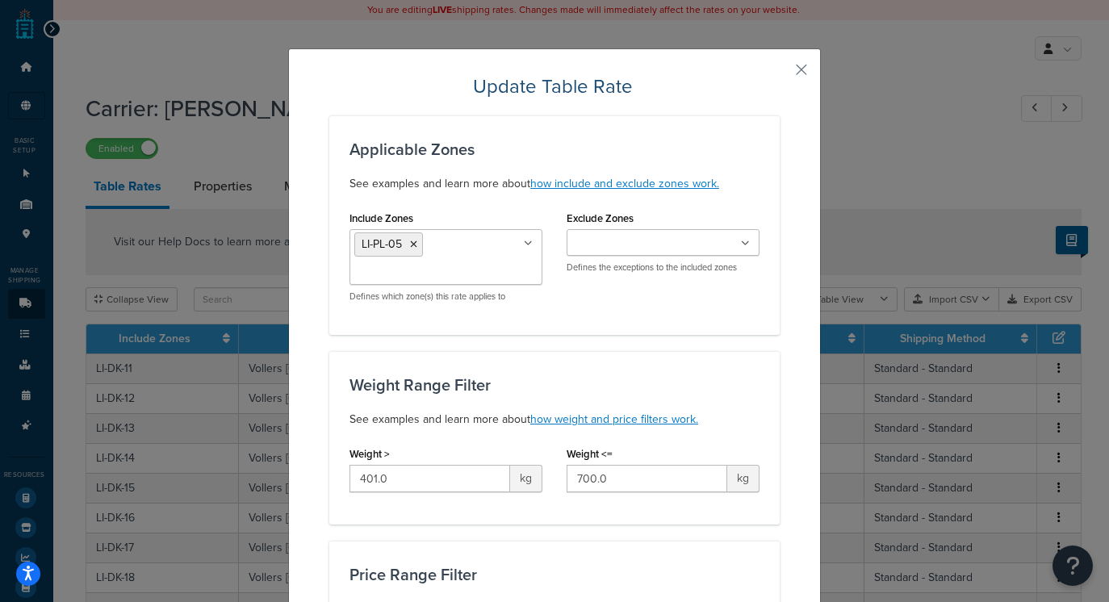
select select "1000"
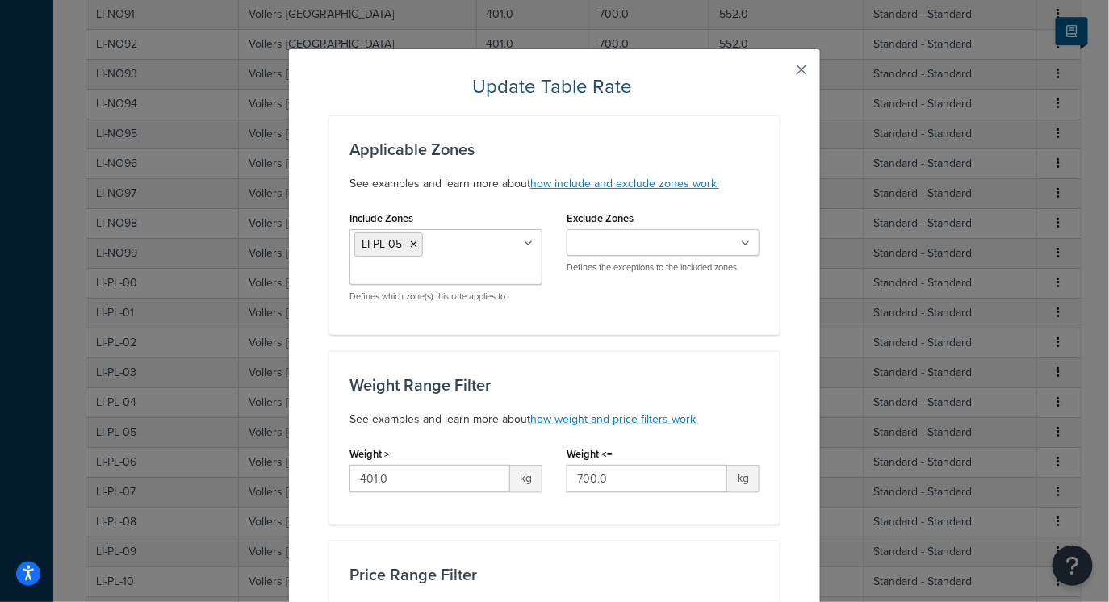
click at [780, 73] on button "button" at bounding box center [778, 75] width 4 height 4
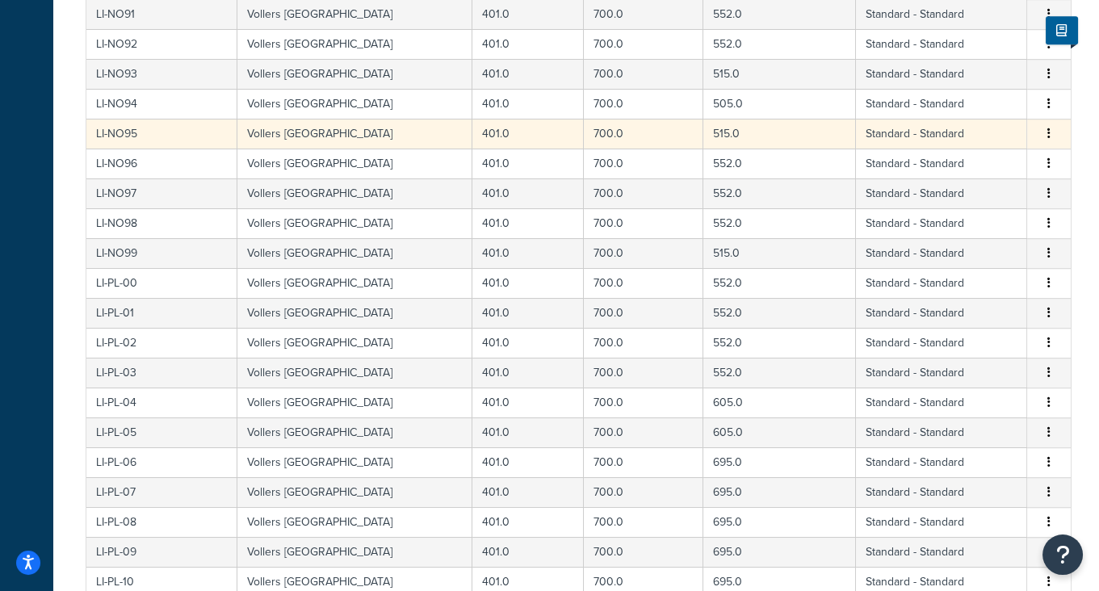
click at [798, 119] on td "515.0" at bounding box center [779, 134] width 153 height 30
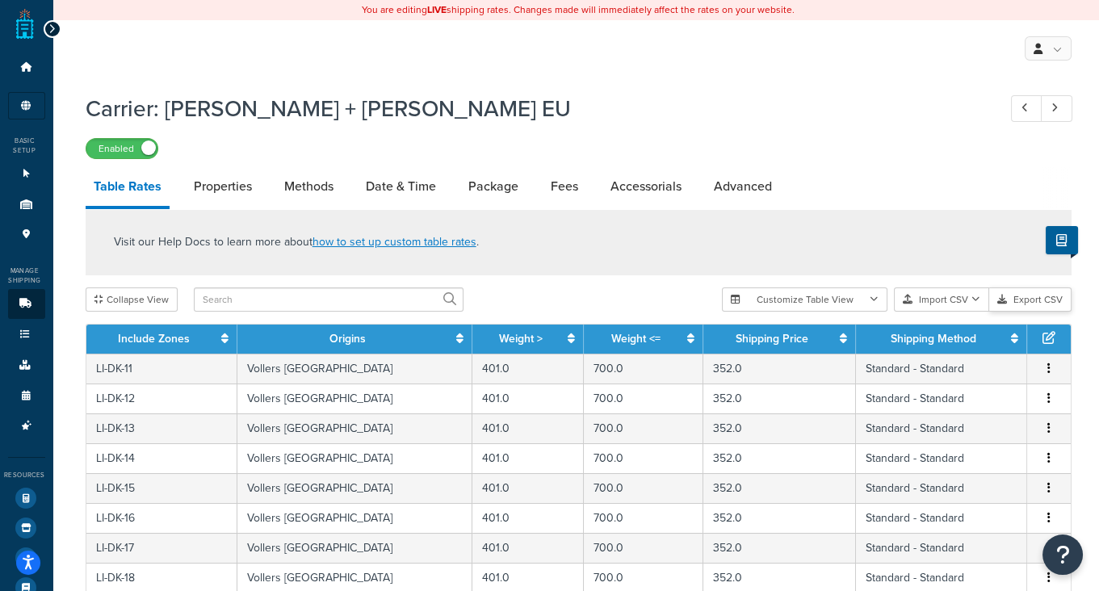
click at [1023, 303] on button "Export CSV" at bounding box center [1030, 299] width 82 height 24
